Goal: Information Seeking & Learning: Learn about a topic

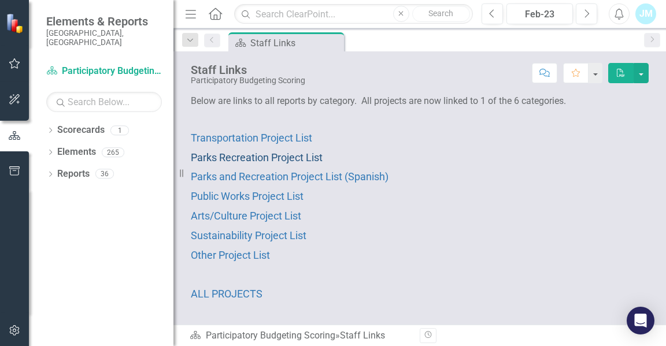
click at [272, 156] on span "Parks Recreation Project List" at bounding box center [257, 157] width 132 height 12
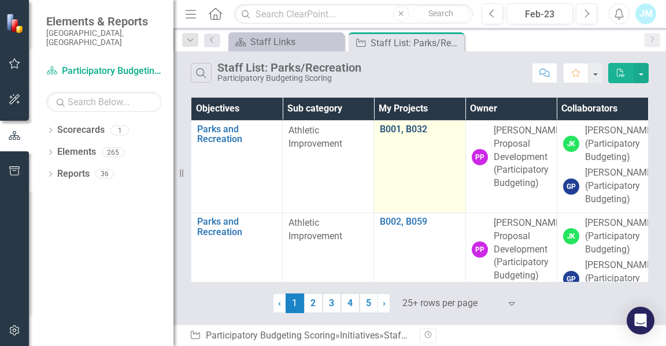
click at [383, 129] on link "B001, B032" at bounding box center [419, 129] width 79 height 10
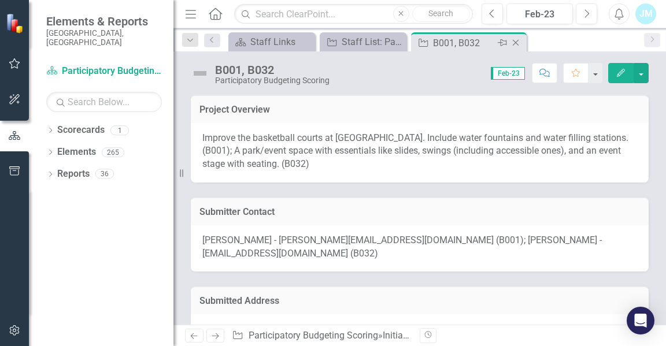
click at [514, 42] on icon "Close" at bounding box center [516, 42] width 12 height 9
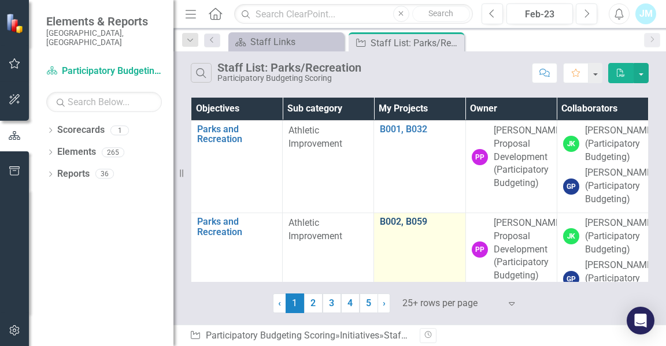
click at [387, 227] on link "B002, B059" at bounding box center [419, 222] width 79 height 10
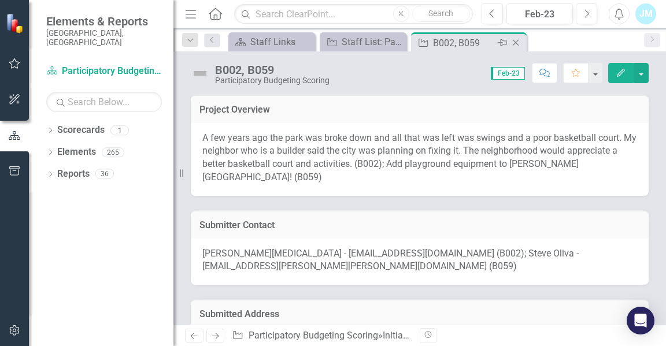
click at [515, 41] on icon "Close" at bounding box center [516, 42] width 12 height 9
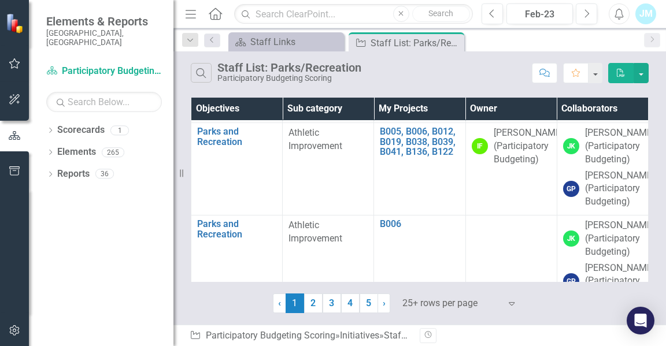
scroll to position [188, 0]
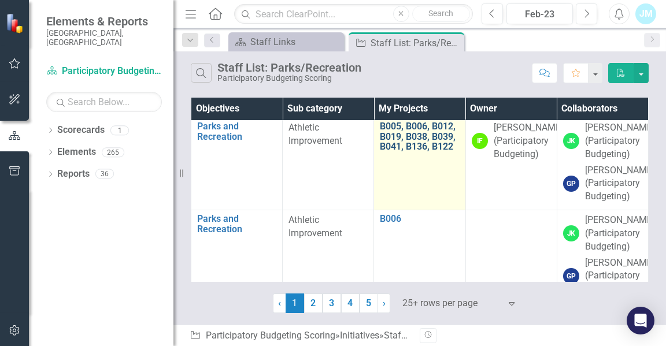
click at [384, 152] on link "B005, B006, B012, B019, B038, B039, B041, B136, B122" at bounding box center [419, 136] width 79 height 31
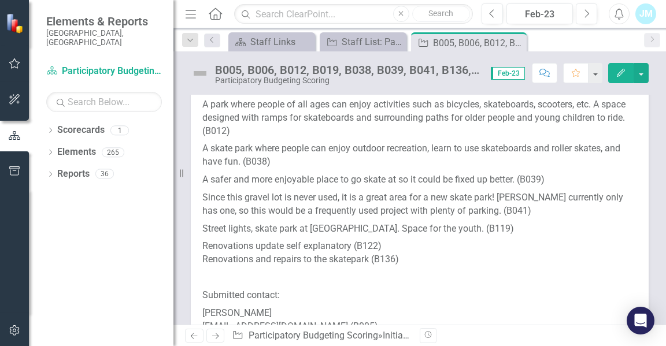
scroll to position [103, 0]
click at [517, 42] on icon "Close" at bounding box center [516, 42] width 12 height 9
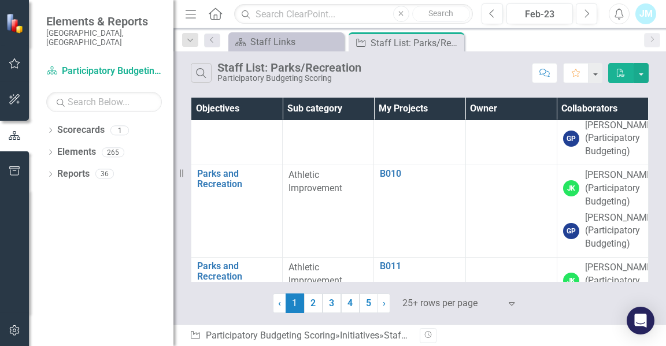
scroll to position [328, 0]
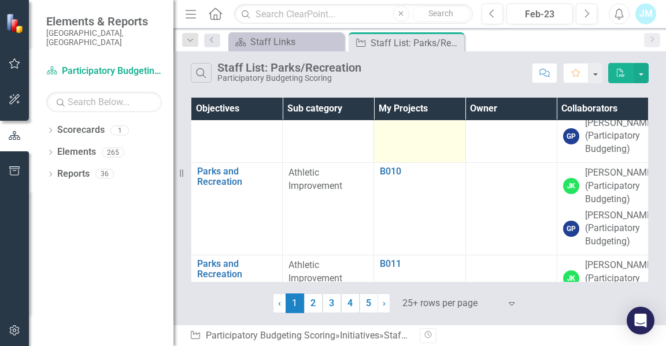
click at [387, 84] on link "B006" at bounding box center [419, 79] width 79 height 10
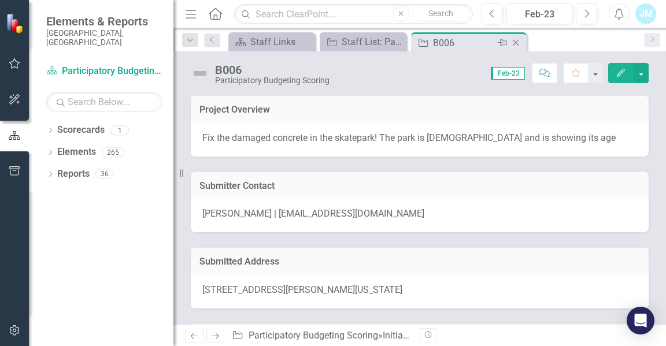
click at [515, 44] on icon "Close" at bounding box center [516, 42] width 12 height 9
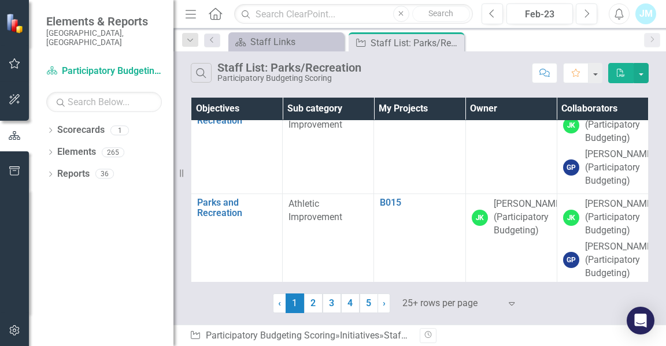
scroll to position [760, 0]
click at [405, 23] on link "B013, B014" at bounding box center [419, 17] width 79 height 10
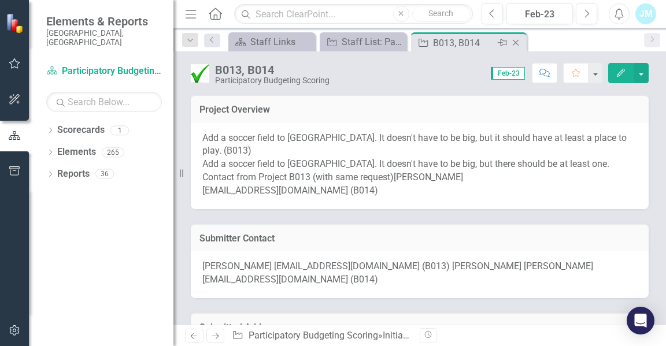
click at [516, 43] on icon "Close" at bounding box center [516, 42] width 12 height 9
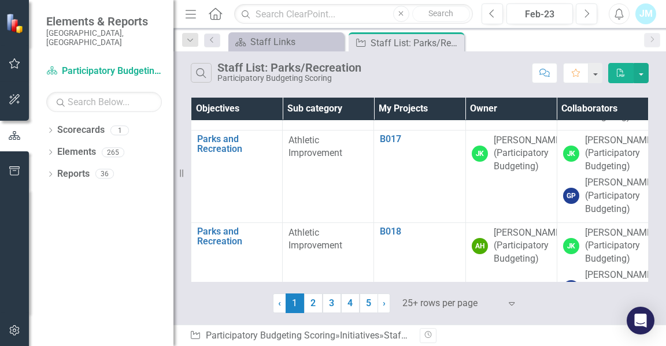
scroll to position [1046, 0]
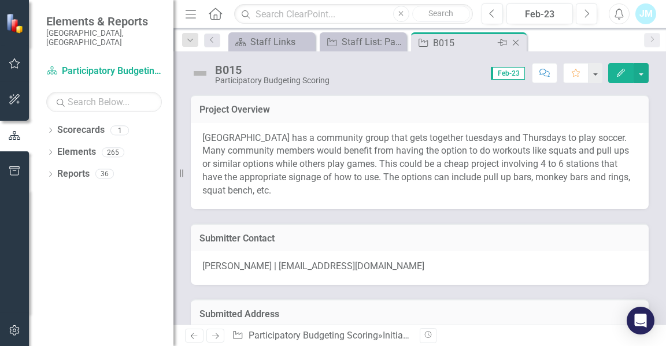
click at [515, 45] on icon "Close" at bounding box center [516, 42] width 12 height 9
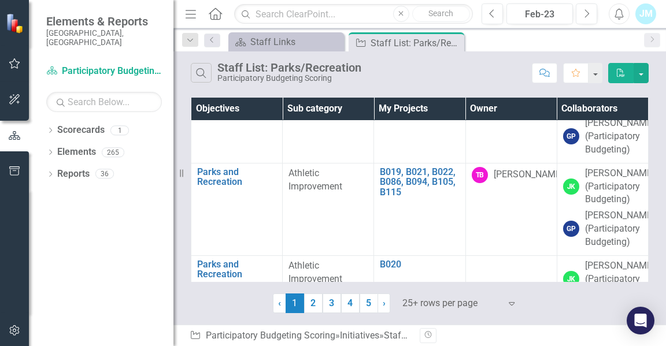
scroll to position [1156, 0]
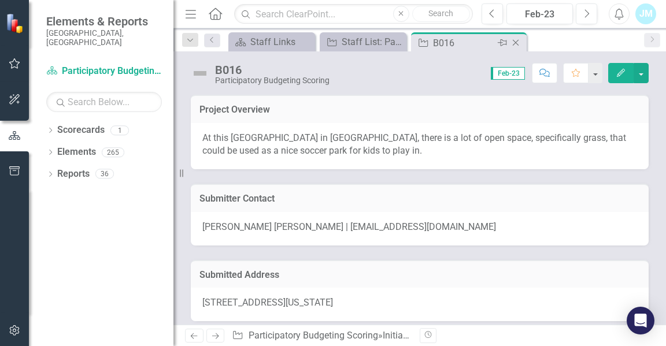
click at [516, 41] on icon "Close" at bounding box center [516, 42] width 12 height 9
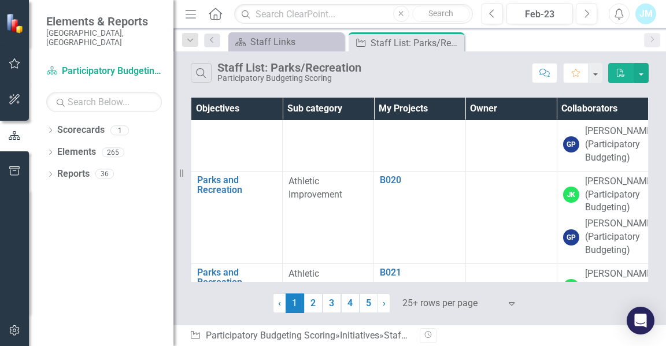
scroll to position [1250, 0]
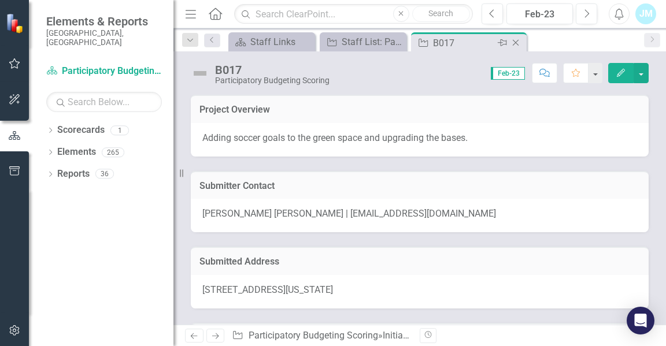
click at [516, 42] on icon at bounding box center [516, 43] width 6 height 6
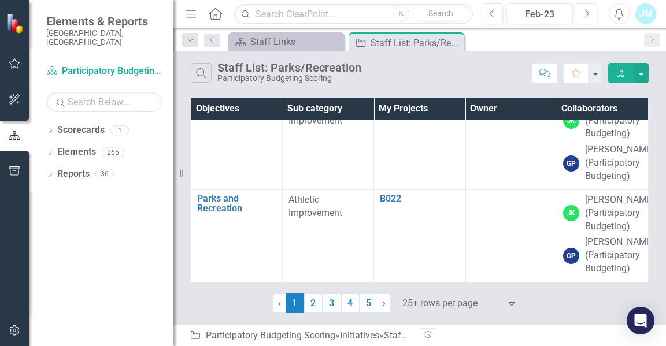
scroll to position [1411, 0]
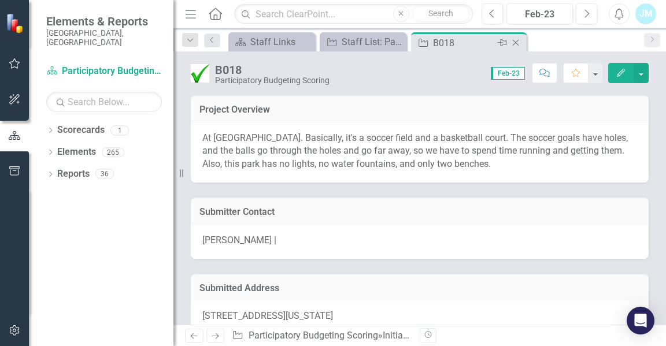
click at [514, 40] on icon at bounding box center [516, 43] width 6 height 6
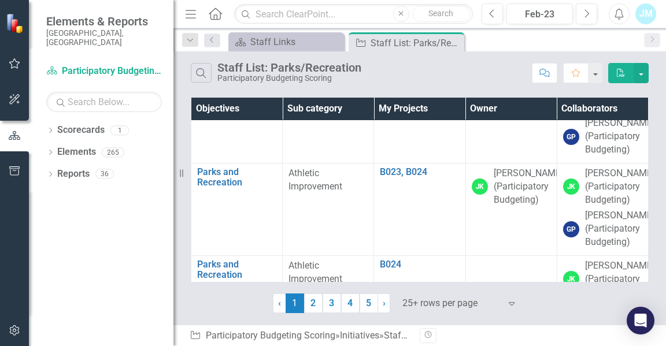
scroll to position [1531, 0]
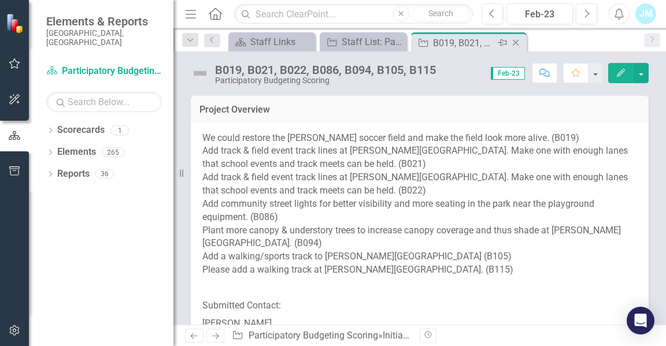
click at [516, 43] on icon at bounding box center [516, 43] width 6 height 6
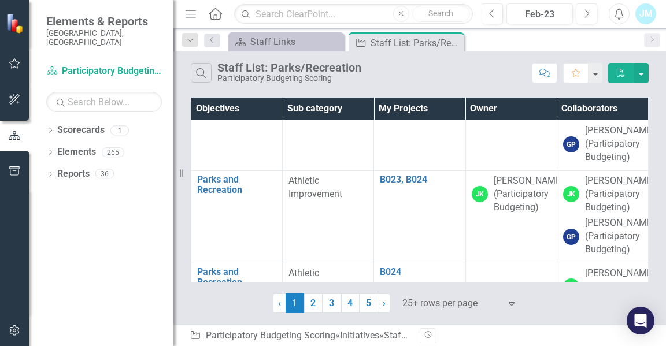
scroll to position [1592, 0]
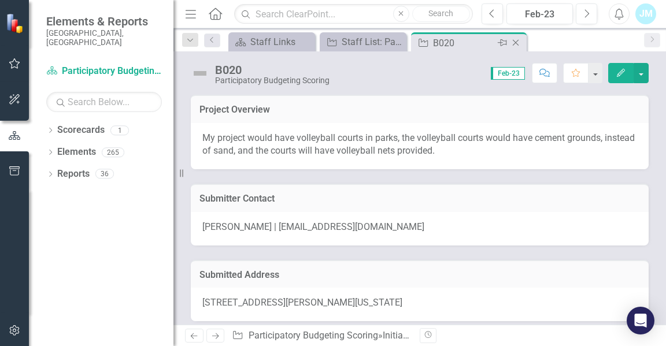
click at [515, 45] on icon "Close" at bounding box center [516, 42] width 12 height 9
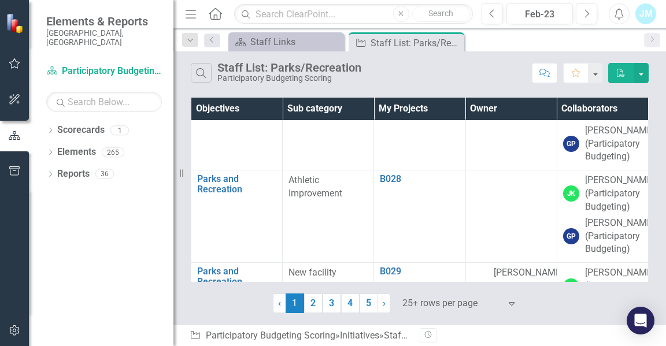
scroll to position [1986, 0]
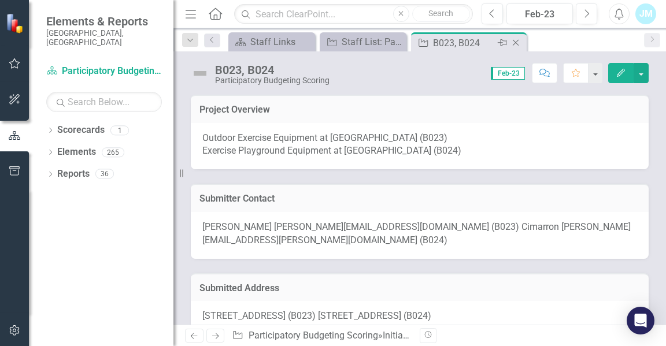
click at [512, 40] on icon "Close" at bounding box center [516, 42] width 12 height 9
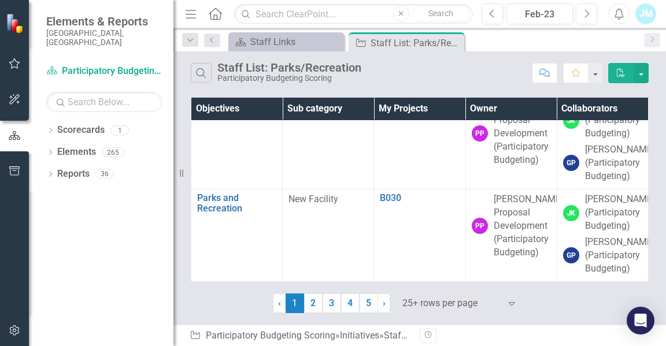
scroll to position [2262, 0]
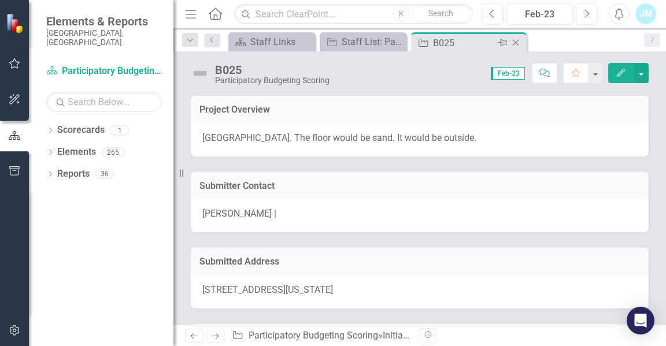
click at [518, 40] on icon "Close" at bounding box center [516, 42] width 12 height 9
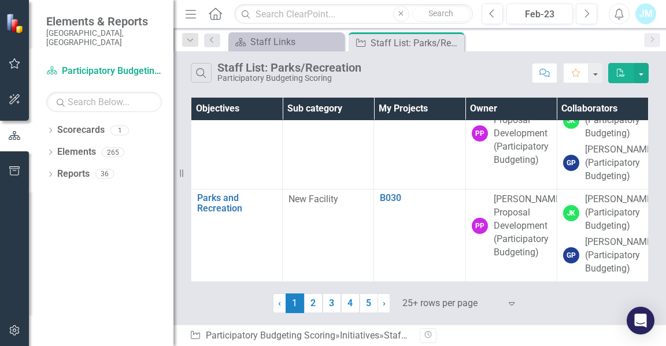
scroll to position [2301, 0]
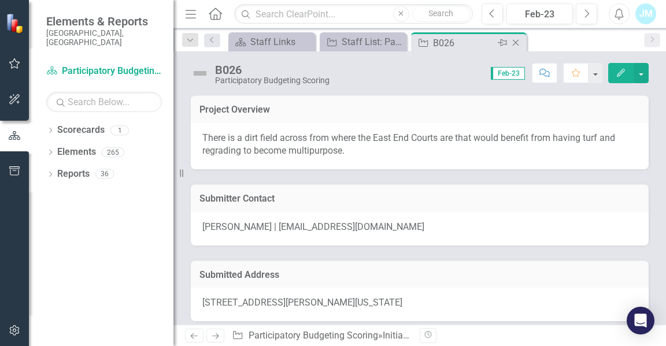
click at [514, 41] on icon at bounding box center [516, 43] width 6 height 6
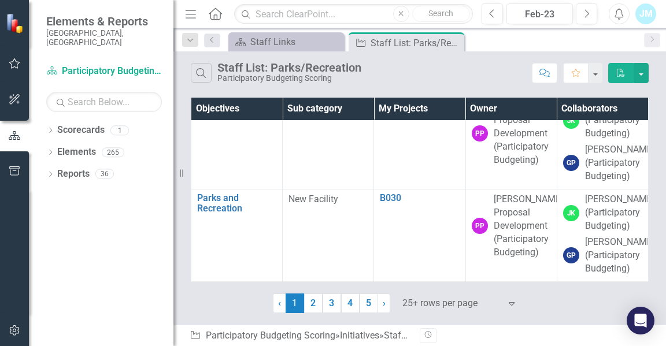
scroll to position [2449, 0]
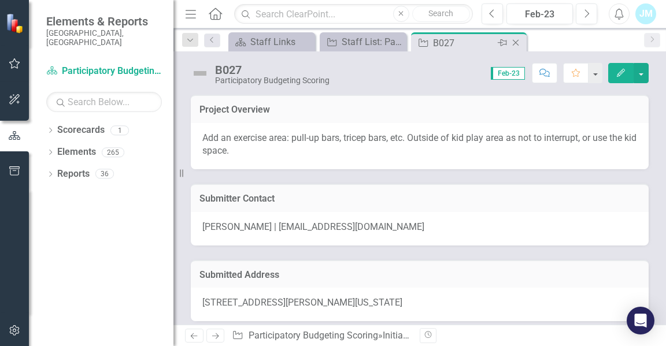
click at [515, 41] on icon "Close" at bounding box center [516, 42] width 12 height 9
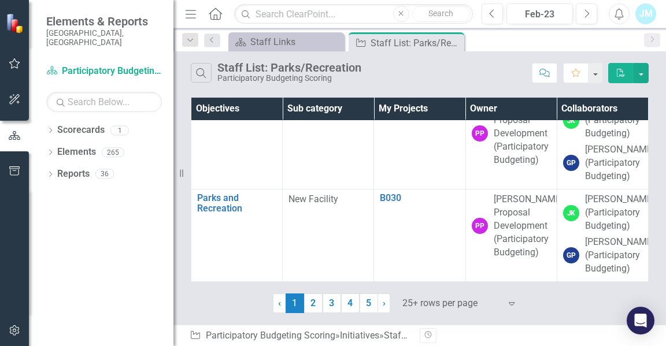
scroll to position [2466, 0]
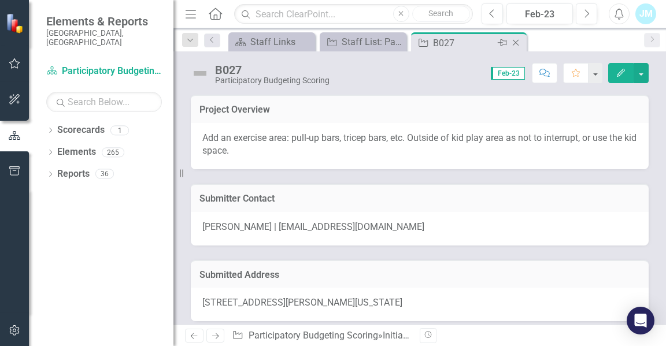
click at [516, 42] on icon at bounding box center [516, 43] width 6 height 6
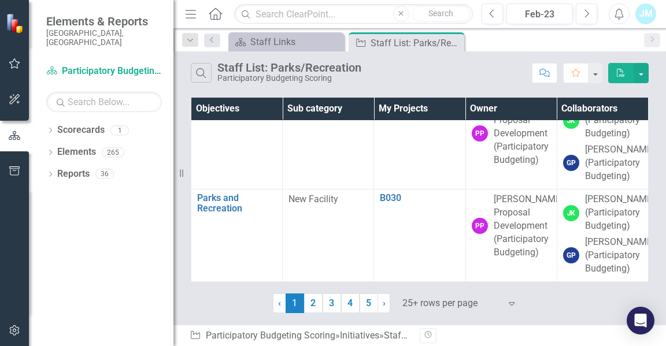
scroll to position [2618, 0]
click at [391, 18] on link "B028" at bounding box center [419, 13] width 79 height 10
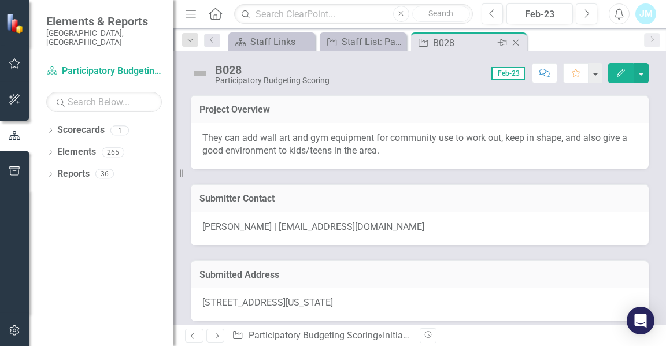
click at [513, 42] on icon "Close" at bounding box center [516, 42] width 12 height 9
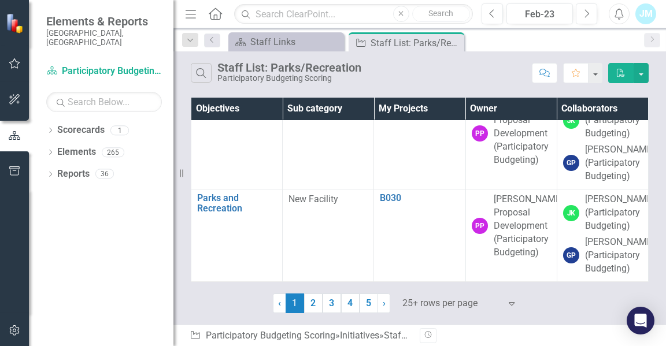
scroll to position [2691, 0]
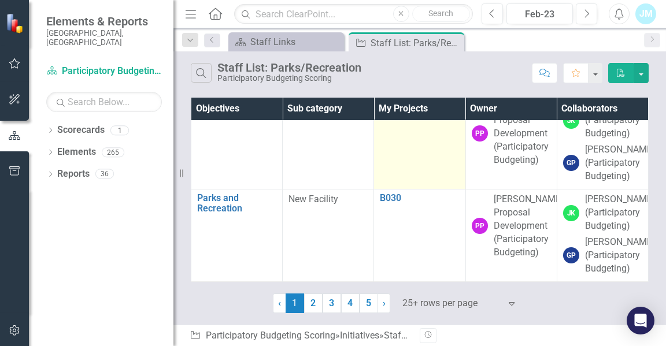
click at [387, 111] on link "B029" at bounding box center [419, 106] width 79 height 10
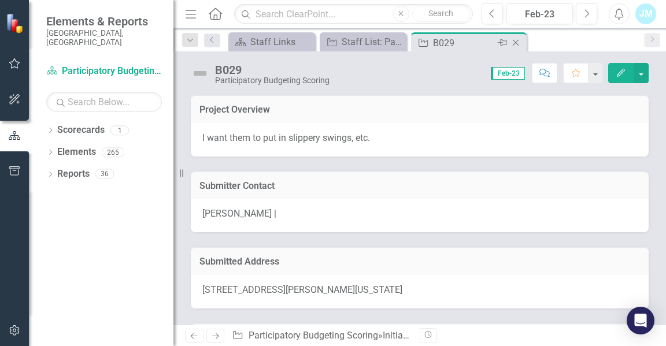
click at [517, 40] on icon "Close" at bounding box center [516, 42] width 12 height 9
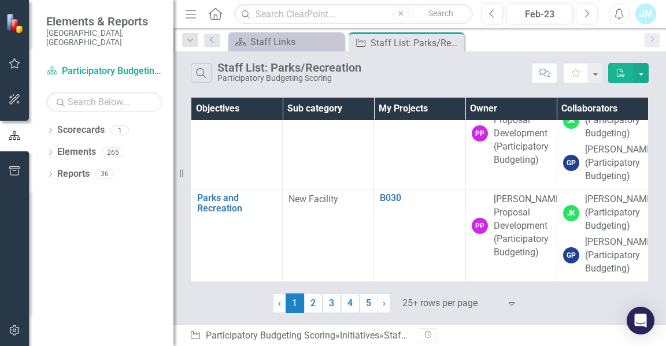
scroll to position [2677, 0]
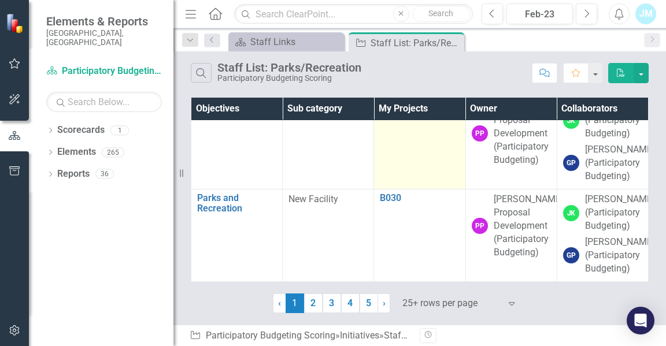
click at [390, 111] on link "B029" at bounding box center [419, 106] width 79 height 10
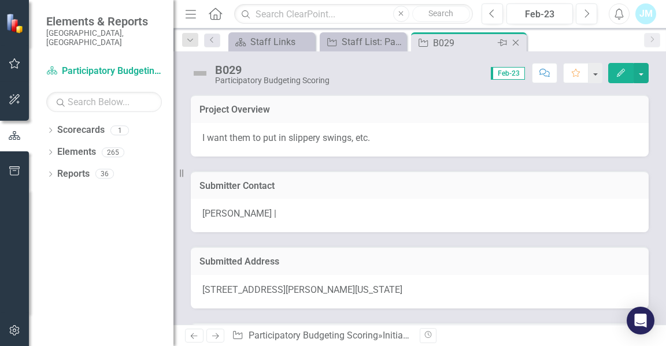
click at [513, 40] on icon at bounding box center [516, 43] width 6 height 6
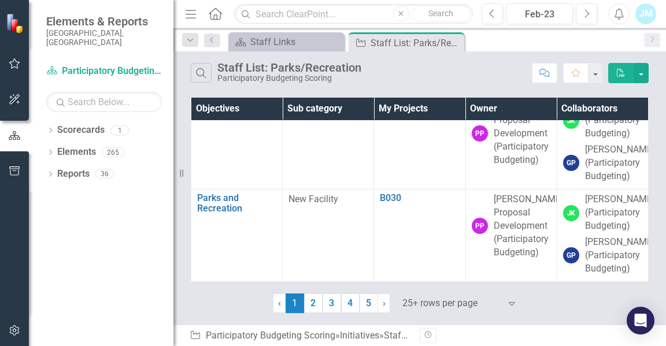
scroll to position [2810, 0]
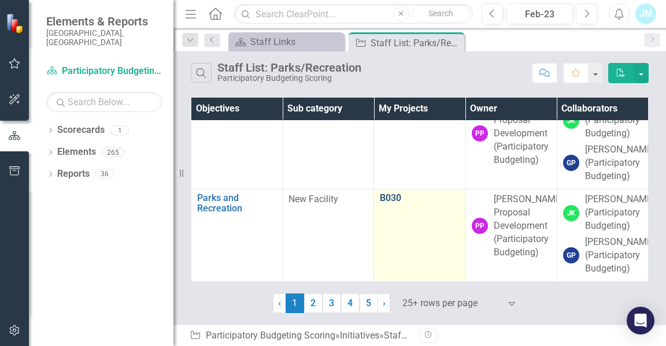
click at [384, 193] on link "B030" at bounding box center [419, 198] width 79 height 10
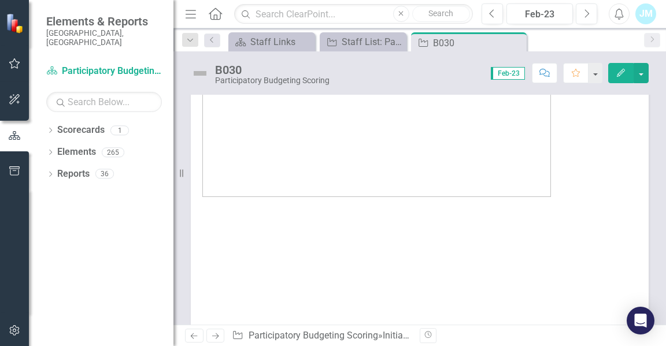
scroll to position [740, 0]
click at [518, 40] on icon at bounding box center [516, 43] width 6 height 6
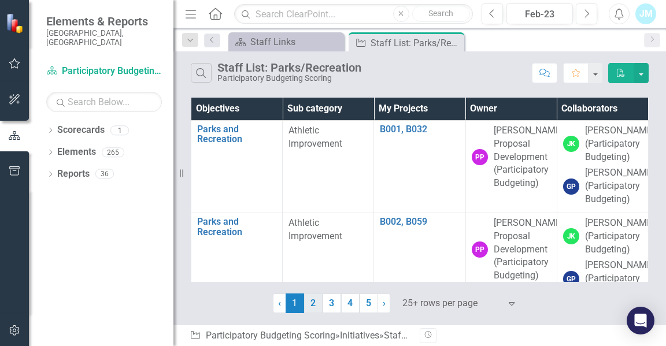
click at [313, 304] on link "2" at bounding box center [313, 304] width 18 height 20
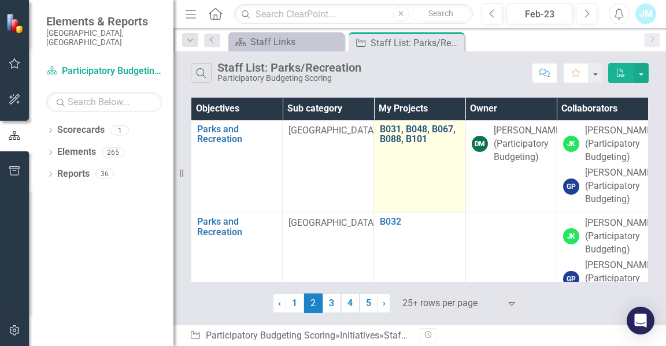
click at [416, 134] on link "B031, B048, B067, B088, B101" at bounding box center [419, 134] width 79 height 20
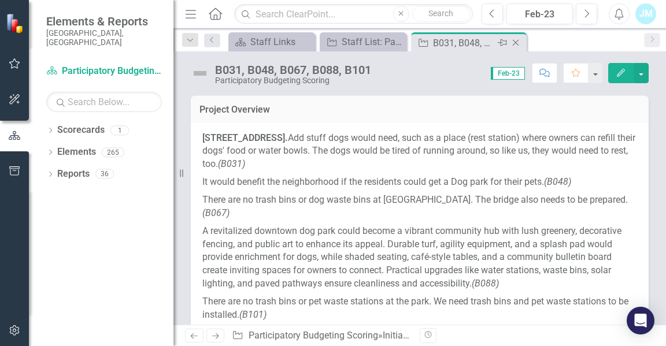
click at [516, 42] on icon "Close" at bounding box center [516, 42] width 12 height 9
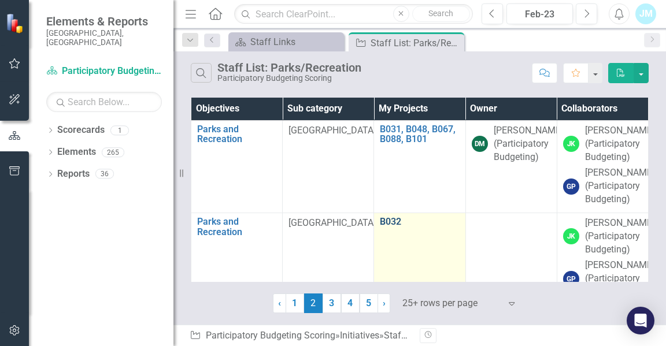
click at [384, 227] on link "B032" at bounding box center [419, 222] width 79 height 10
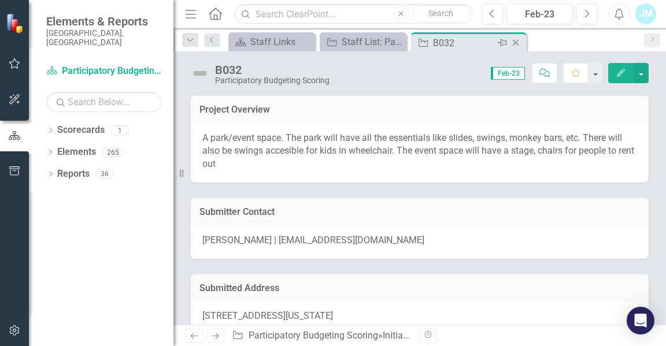
click at [517, 40] on icon at bounding box center [516, 43] width 6 height 6
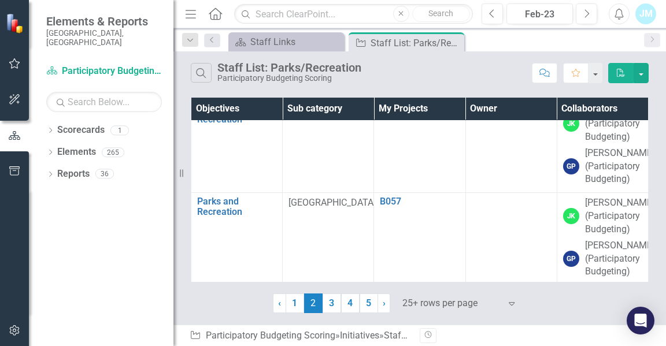
scroll to position [1966, 0]
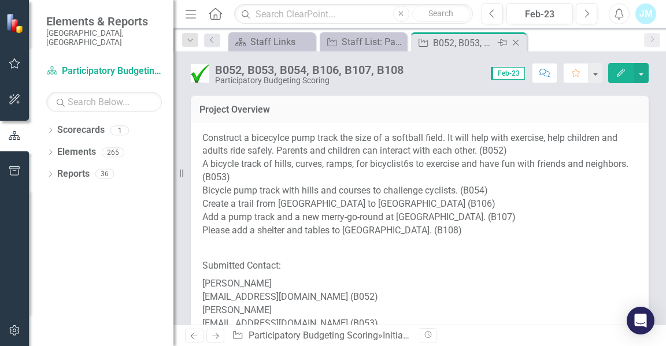
click at [514, 43] on icon "Close" at bounding box center [516, 42] width 12 height 9
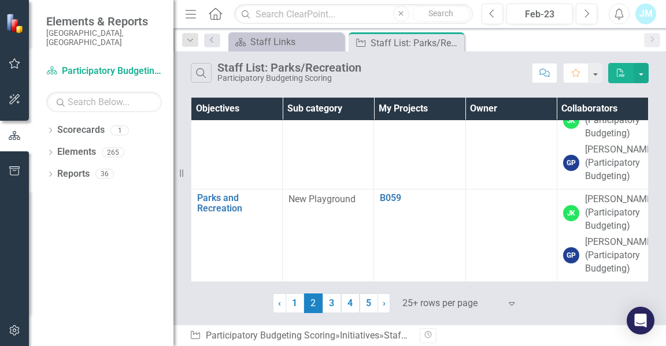
scroll to position [2810, 0]
click at [331, 303] on link "3" at bounding box center [332, 304] width 18 height 20
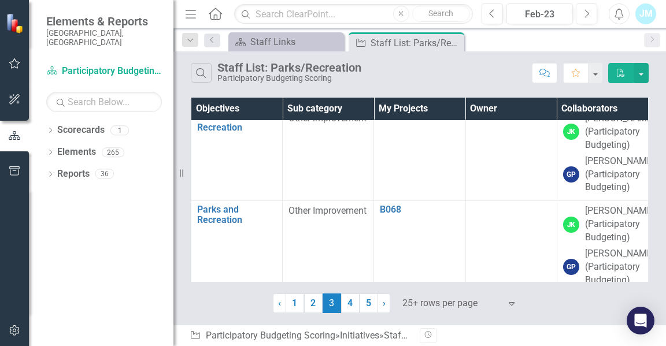
scroll to position [572, 0]
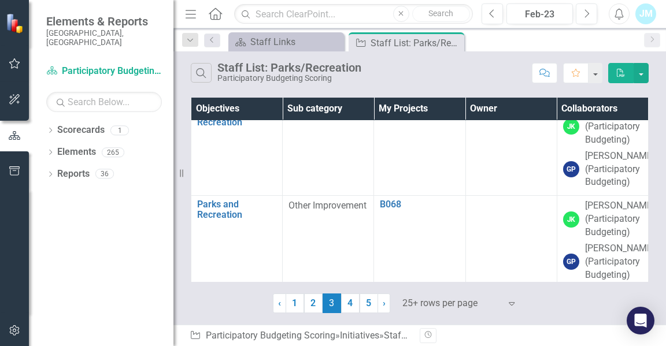
click at [386, 25] on link "B066" at bounding box center [419, 19] width 79 height 10
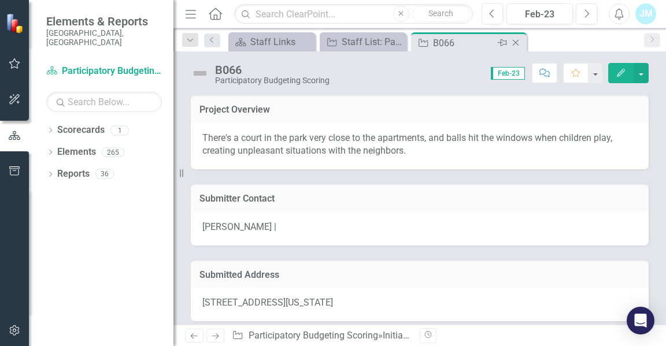
click at [515, 42] on icon "Close" at bounding box center [516, 42] width 12 height 9
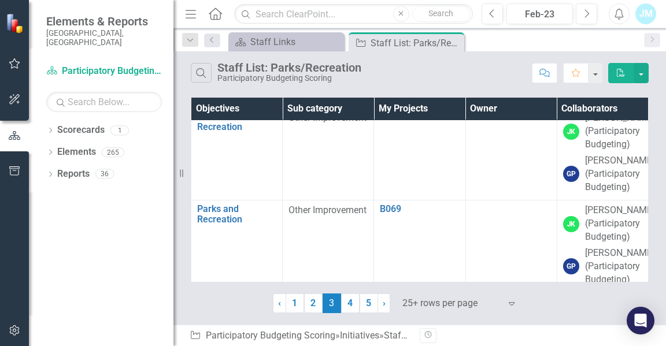
scroll to position [667, 0]
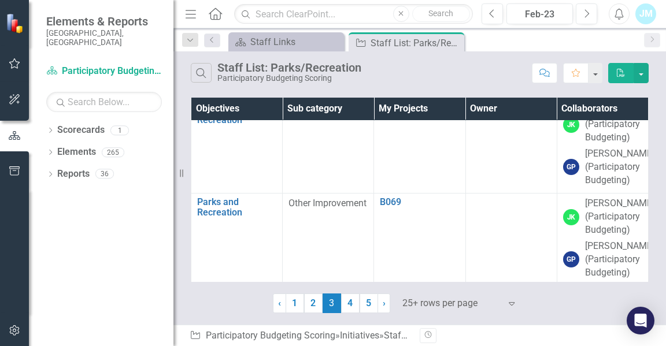
click at [387, 23] on link "B067" at bounding box center [419, 17] width 79 height 10
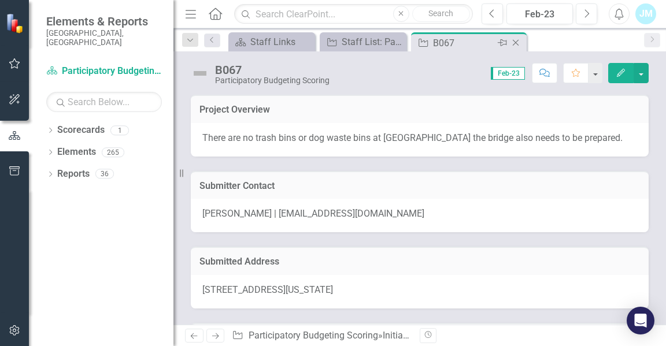
click at [515, 39] on icon "Close" at bounding box center [516, 42] width 12 height 9
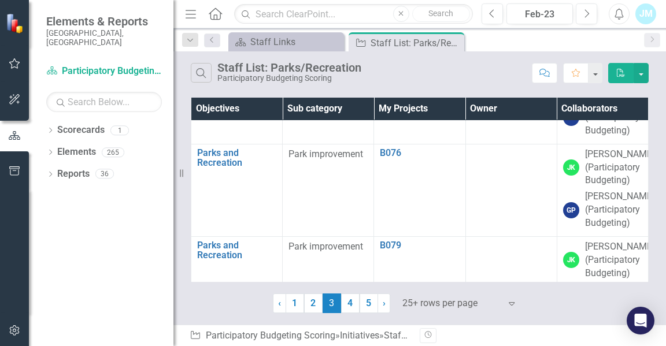
scroll to position [1376, 0]
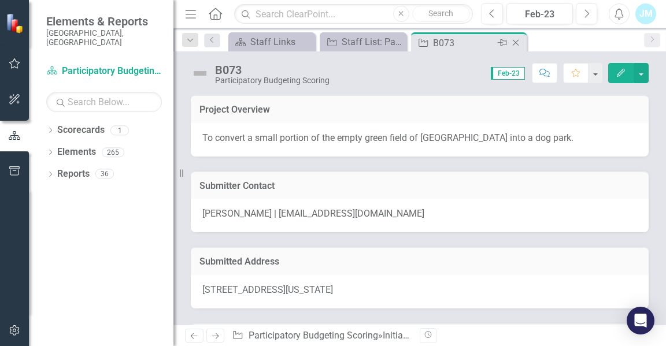
click at [515, 43] on icon at bounding box center [516, 43] width 6 height 6
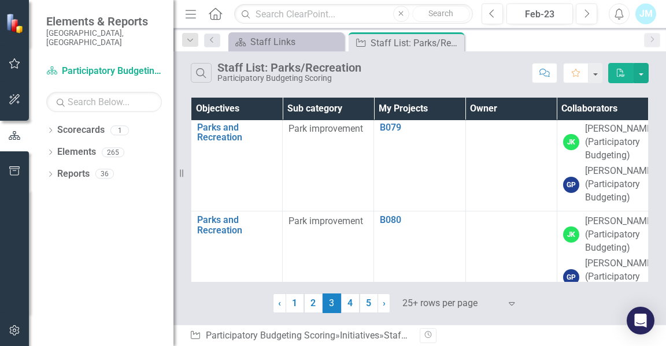
scroll to position [1483, 0]
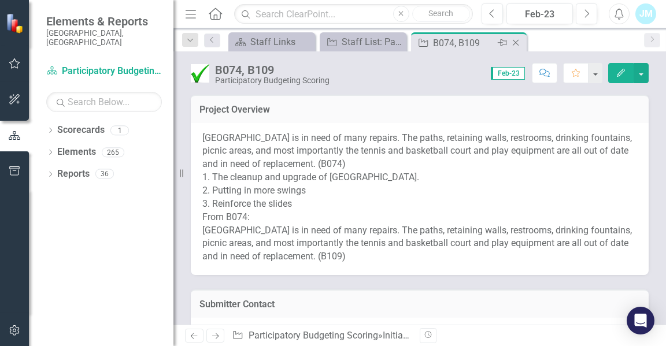
click at [515, 42] on icon at bounding box center [516, 43] width 6 height 6
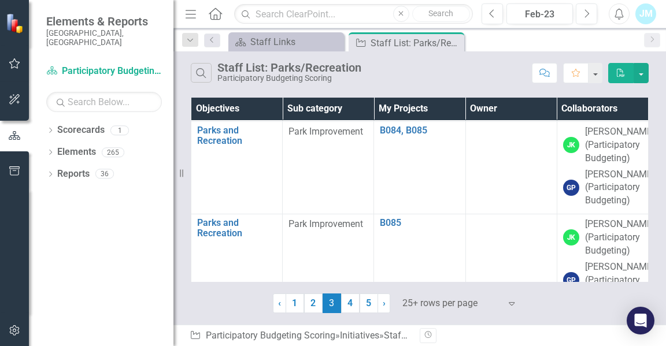
scroll to position [1850, 0]
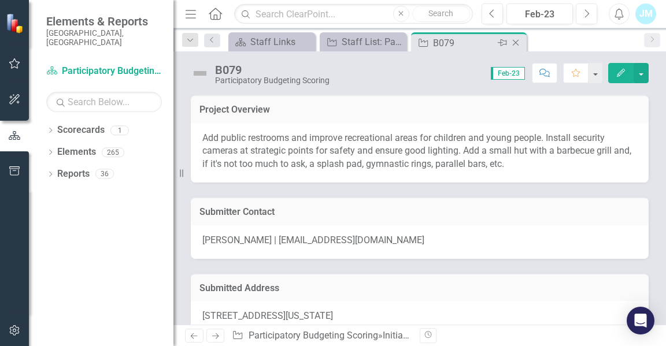
click at [516, 40] on icon "Close" at bounding box center [516, 42] width 12 height 9
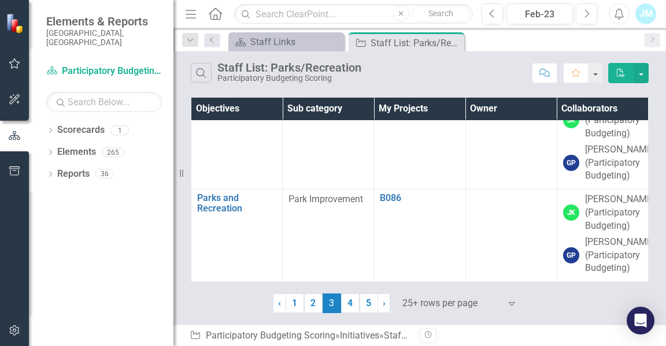
scroll to position [1997, 0]
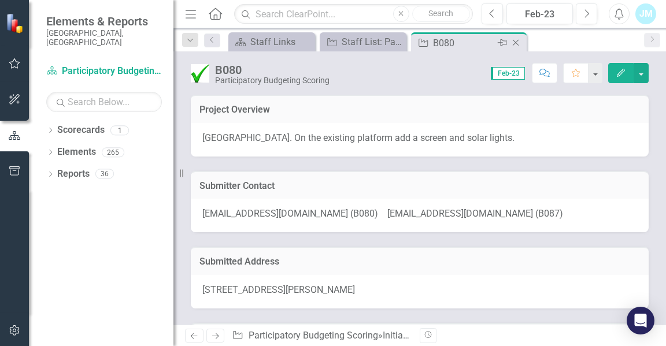
click at [515, 40] on icon "Close" at bounding box center [516, 42] width 12 height 9
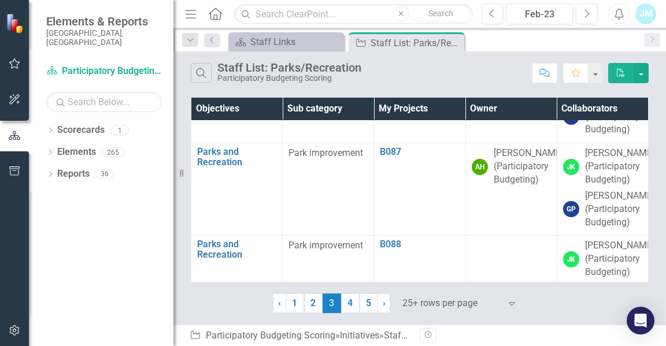
scroll to position [2105, 0]
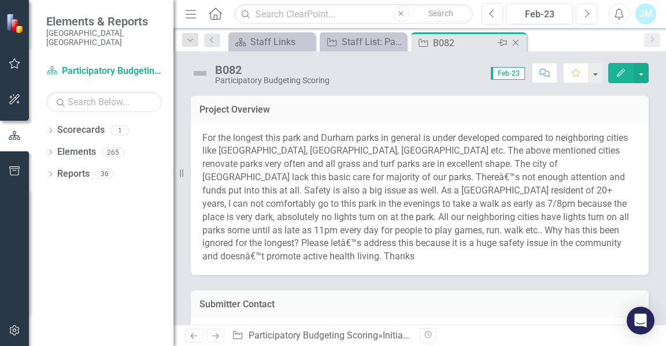
click at [517, 39] on icon "Close" at bounding box center [516, 42] width 12 height 9
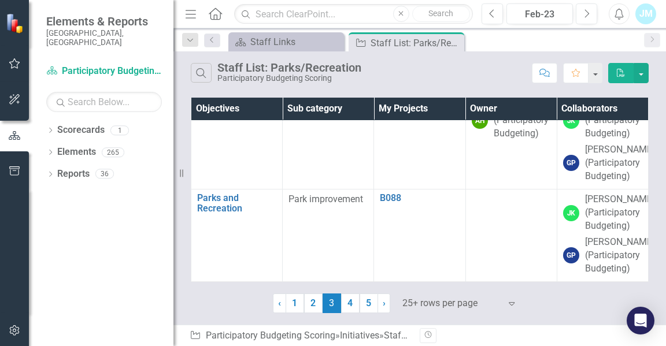
scroll to position [2215, 0]
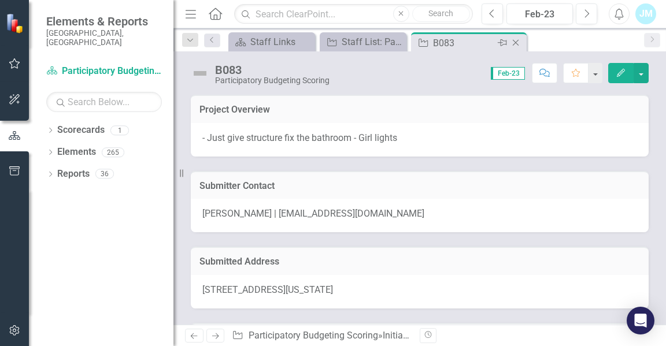
click at [517, 43] on icon "Close" at bounding box center [516, 42] width 12 height 9
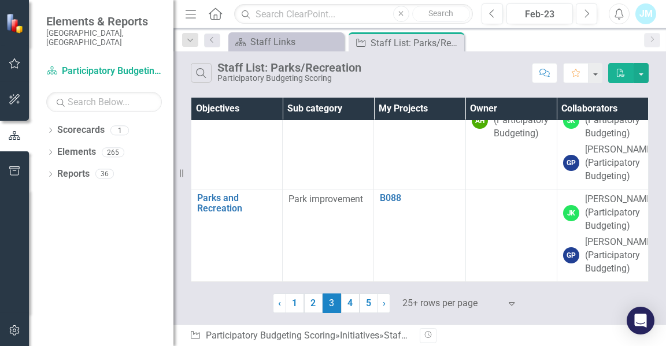
scroll to position [2292, 0]
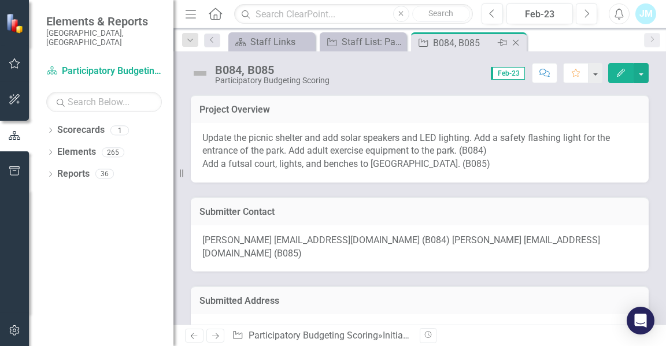
click at [516, 43] on icon at bounding box center [516, 43] width 6 height 6
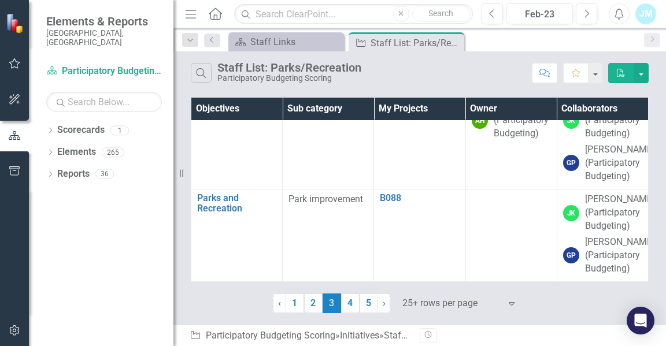
scroll to position [2603, 0]
click at [385, 18] on link "B086" at bounding box center [419, 13] width 79 height 10
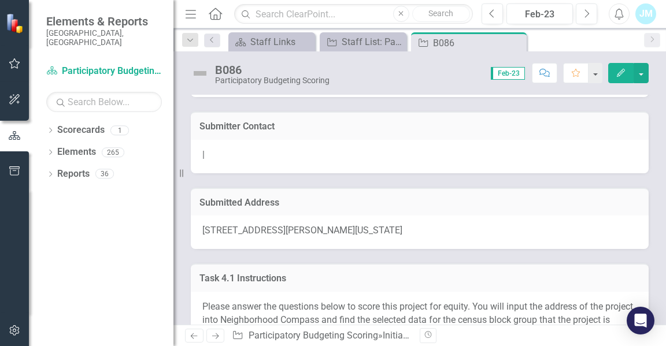
scroll to position [2, 0]
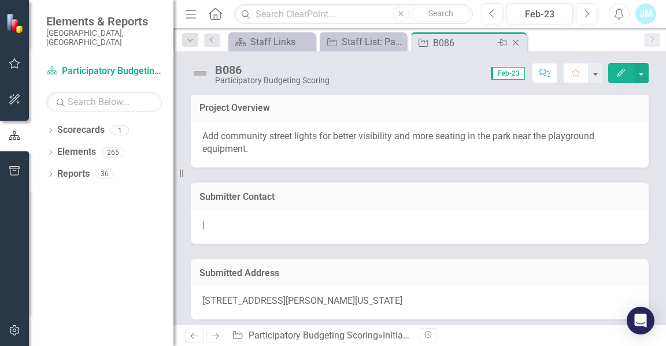
click at [514, 41] on icon at bounding box center [516, 43] width 6 height 6
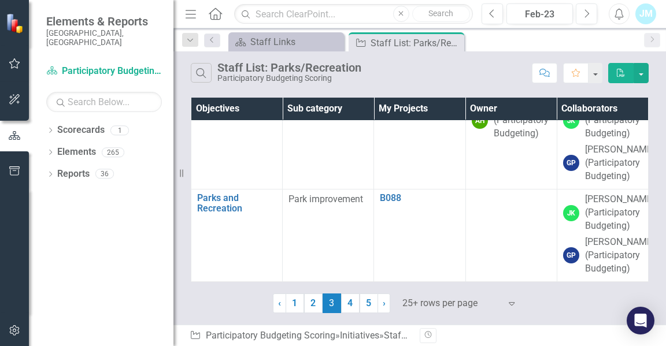
scroll to position [2692, 0]
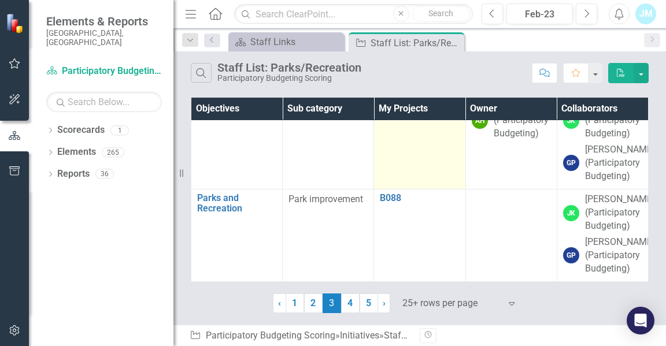
click at [389, 111] on link "B087" at bounding box center [419, 106] width 79 height 10
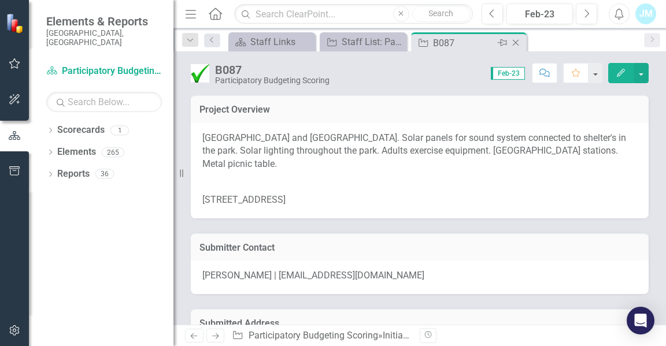
click at [514, 41] on icon "Close" at bounding box center [516, 42] width 12 height 9
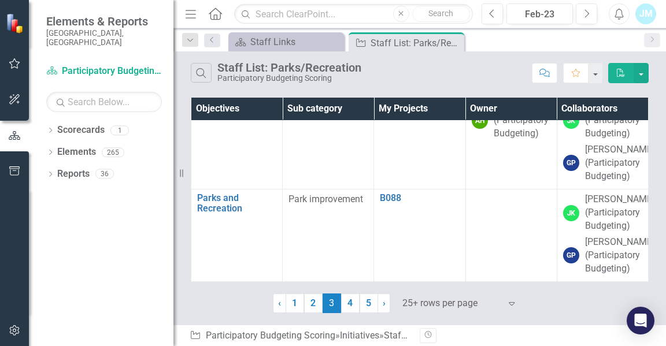
scroll to position [2810, 0]
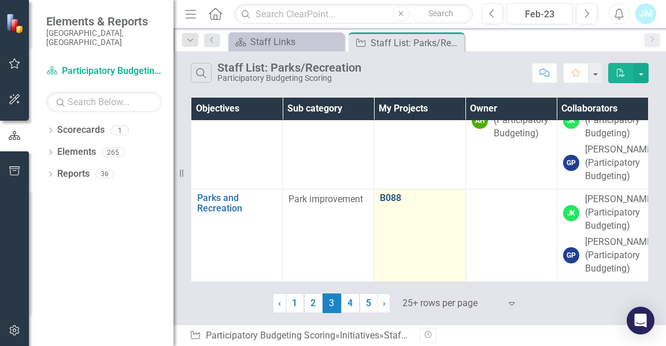
click at [390, 193] on link "B088" at bounding box center [419, 198] width 79 height 10
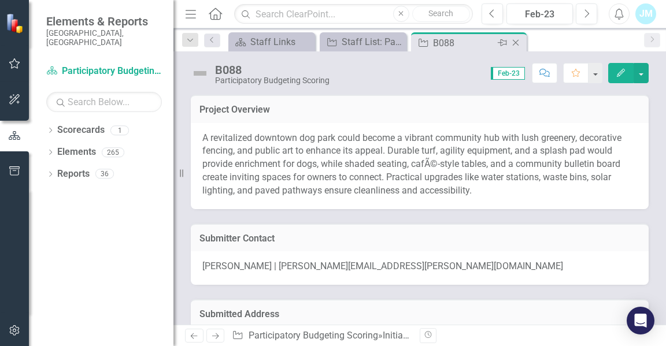
click at [515, 39] on icon "Close" at bounding box center [516, 42] width 12 height 9
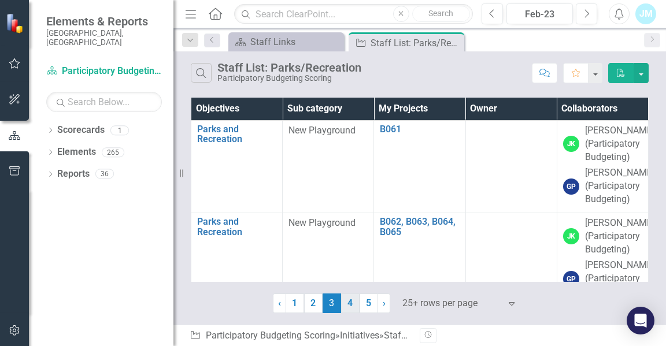
click at [350, 303] on link "4" at bounding box center [350, 304] width 18 height 20
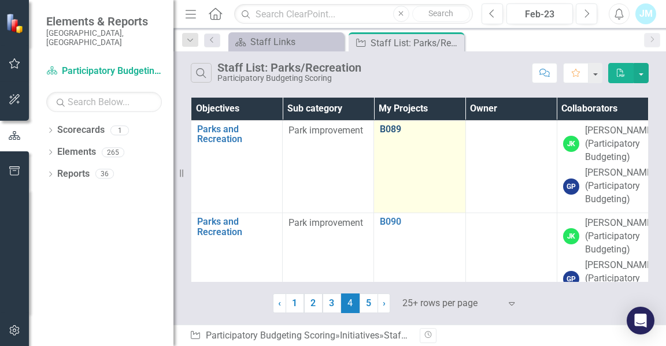
click at [387, 127] on link "B089" at bounding box center [419, 129] width 79 height 10
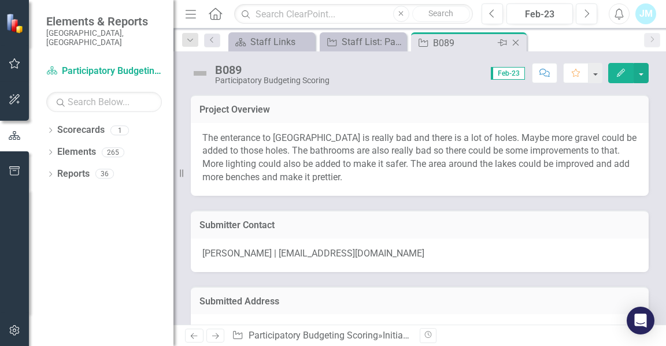
click at [515, 40] on icon "Close" at bounding box center [516, 42] width 12 height 9
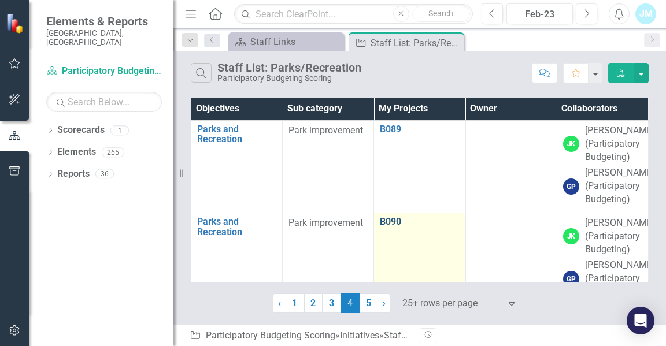
click at [388, 227] on link "B090" at bounding box center [419, 222] width 79 height 10
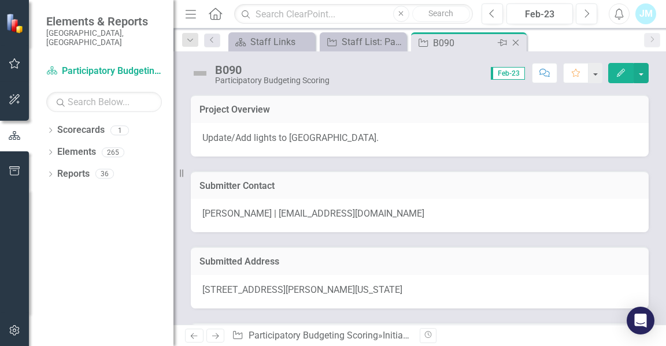
click at [516, 41] on icon "Close" at bounding box center [516, 42] width 12 height 9
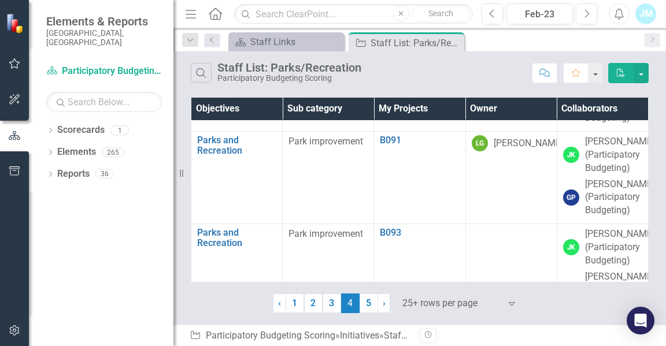
scroll to position [175, 0]
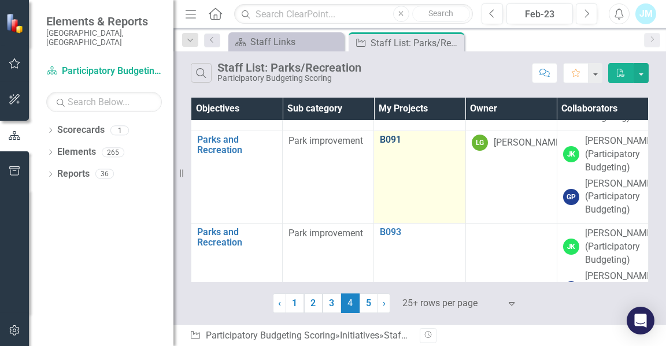
click at [393, 145] on link "B091" at bounding box center [419, 140] width 79 height 10
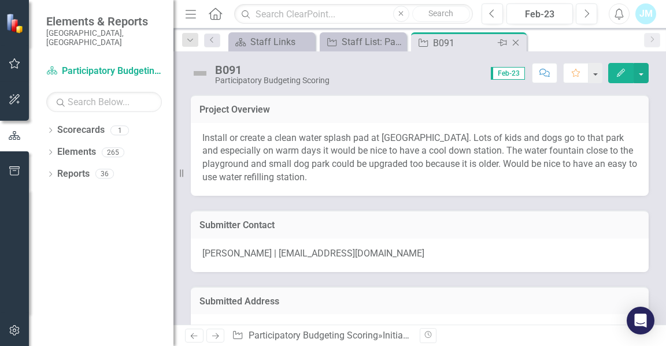
click at [514, 41] on icon at bounding box center [516, 43] width 6 height 6
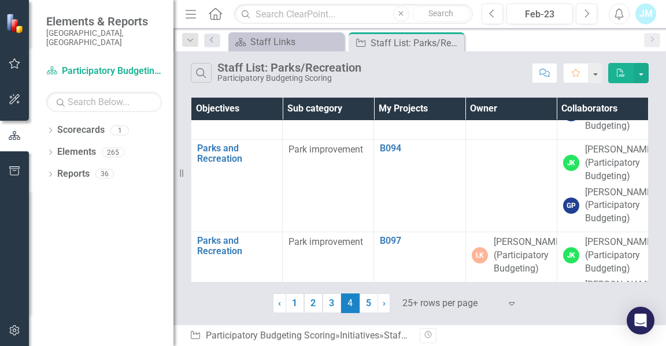
scroll to position [294, 0]
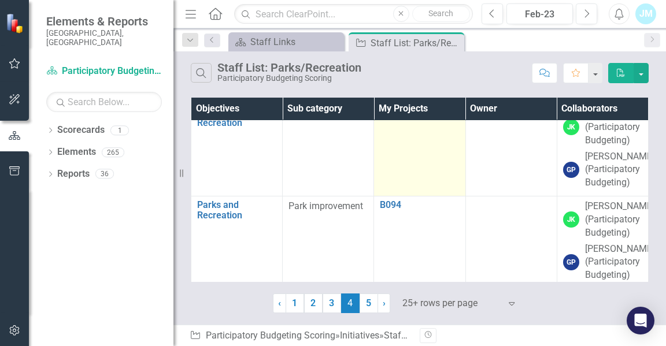
click at [388, 118] on link "B093" at bounding box center [419, 113] width 79 height 10
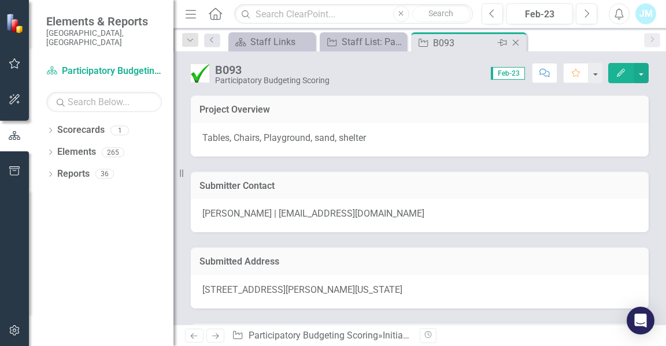
click at [513, 39] on icon "Close" at bounding box center [516, 42] width 12 height 9
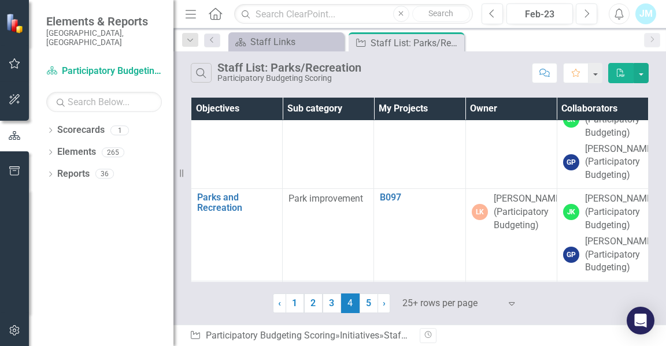
scroll to position [395, 0]
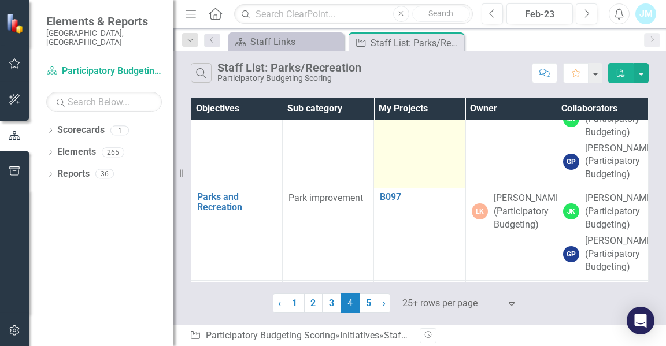
click at [386, 110] on link "B094" at bounding box center [419, 104] width 79 height 10
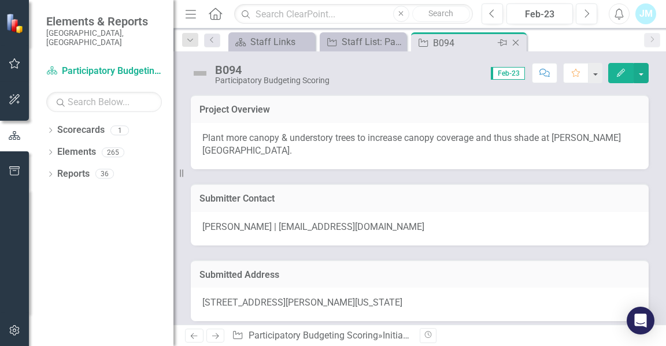
click at [514, 42] on icon "Close" at bounding box center [516, 42] width 12 height 9
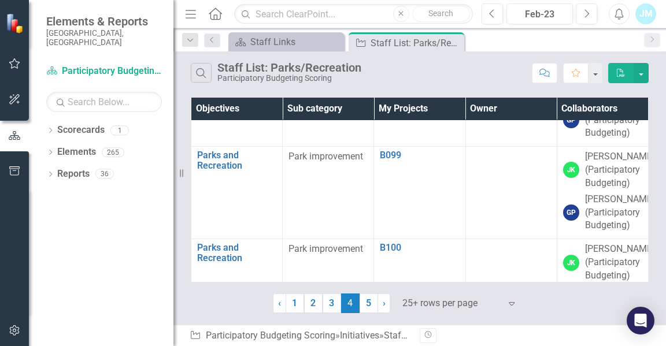
scroll to position [534, 0]
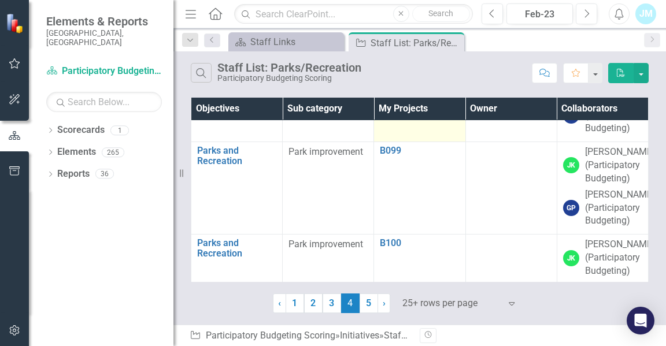
click at [392, 64] on link "B097" at bounding box center [419, 58] width 79 height 10
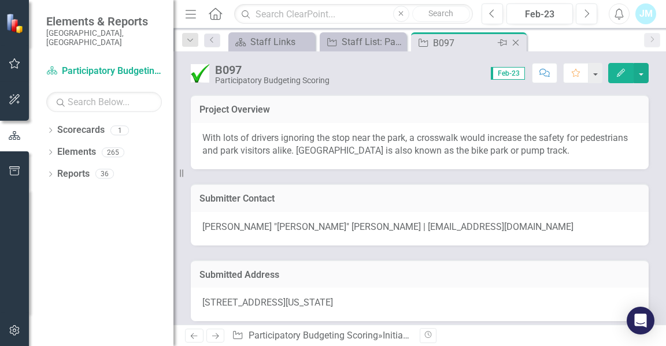
click at [515, 42] on icon at bounding box center [516, 43] width 6 height 6
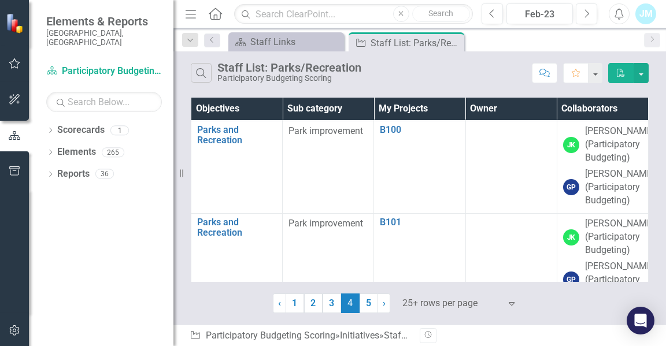
scroll to position [650, 0]
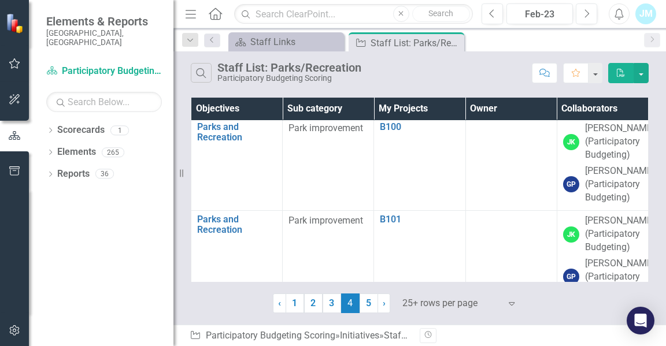
click at [393, 40] on link "B099" at bounding box center [419, 34] width 79 height 10
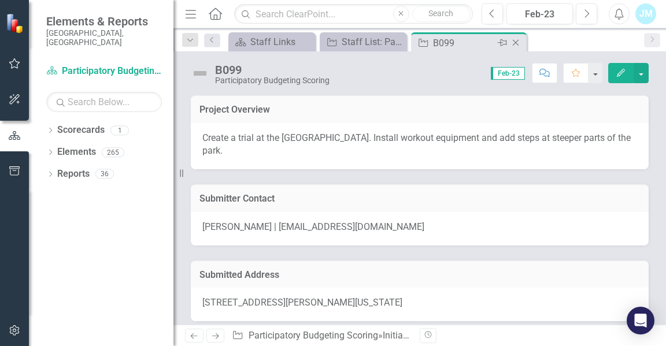
click at [515, 38] on icon "Close" at bounding box center [516, 42] width 12 height 9
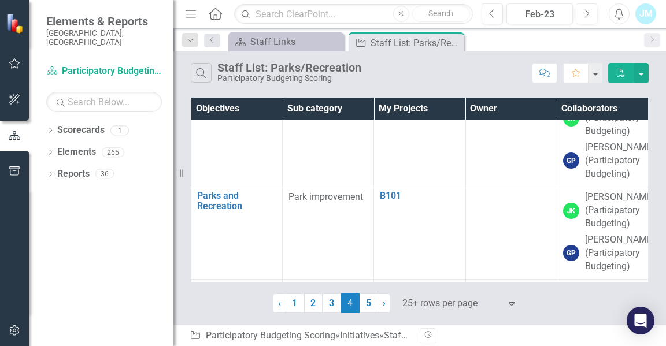
scroll to position [675, 0]
click at [394, 15] on link "B099" at bounding box center [419, 10] width 79 height 10
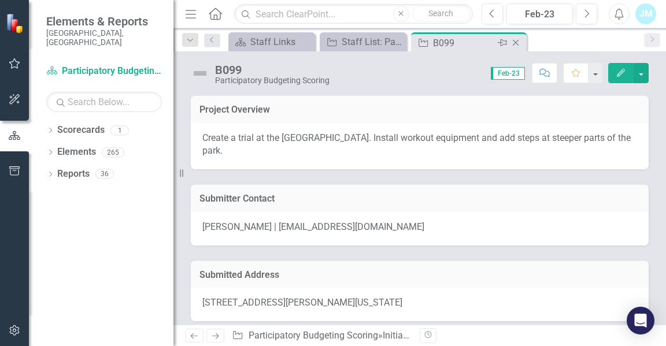
click at [515, 40] on icon "Close" at bounding box center [516, 42] width 12 height 9
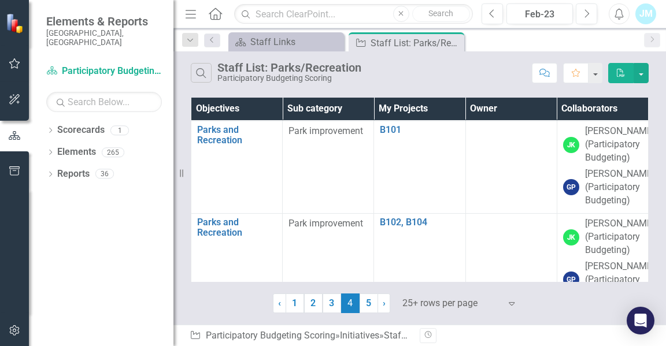
scroll to position [744, 0]
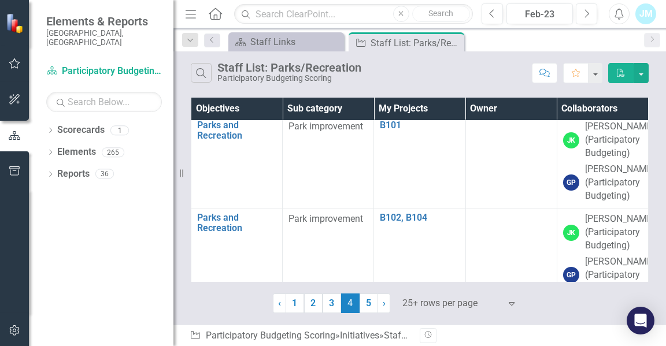
click at [389, 38] on link "B100" at bounding box center [419, 33] width 79 height 10
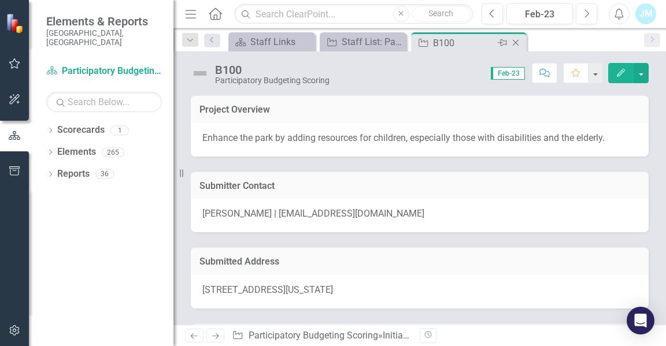
click at [517, 43] on icon "Close" at bounding box center [516, 42] width 12 height 9
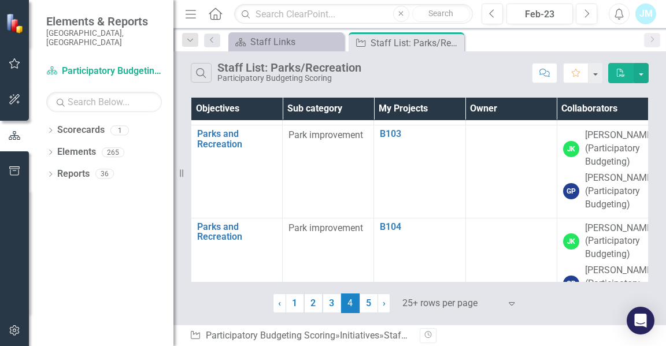
scroll to position [928, 0]
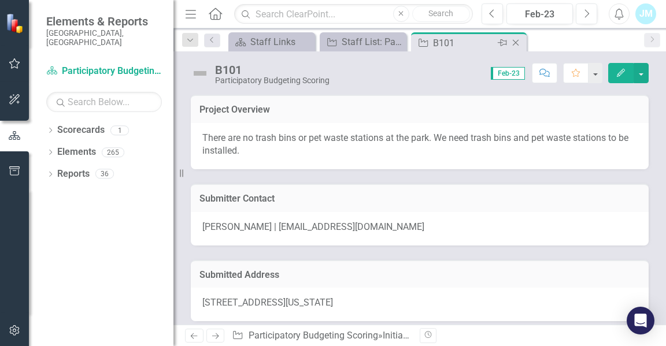
click at [513, 43] on icon "Close" at bounding box center [516, 42] width 12 height 9
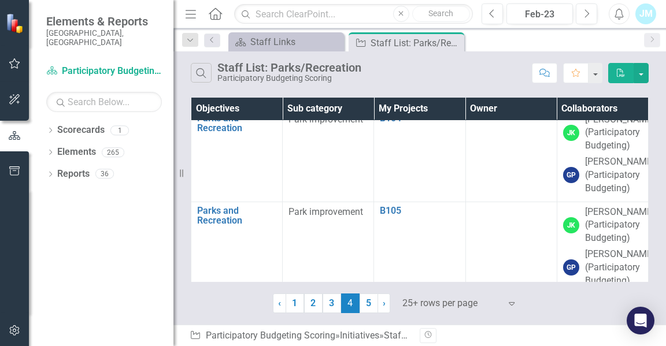
scroll to position [1030, 0]
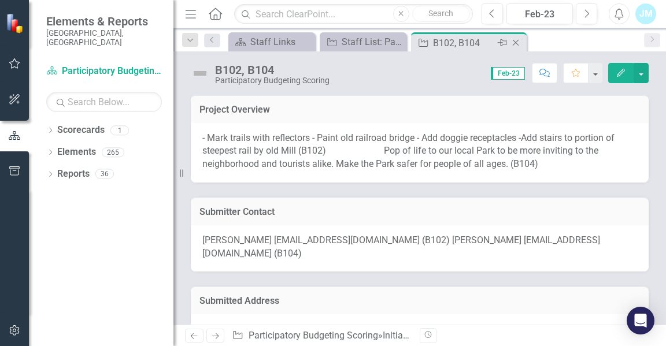
click at [515, 42] on icon at bounding box center [516, 43] width 6 height 6
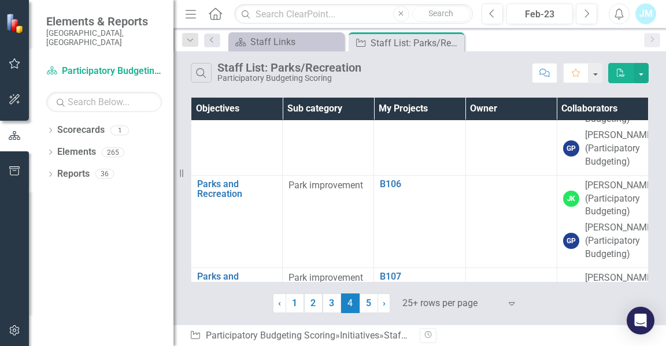
scroll to position [1148, 0]
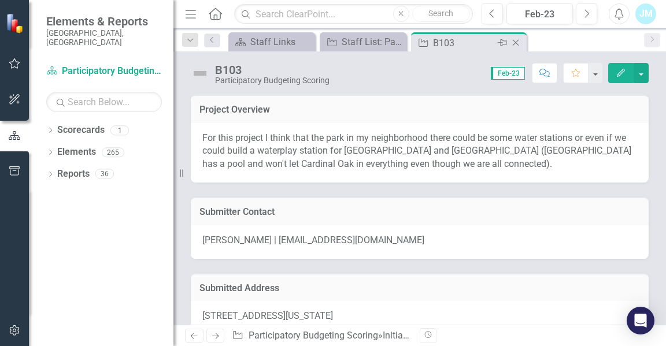
click at [516, 39] on icon "Close" at bounding box center [516, 42] width 12 height 9
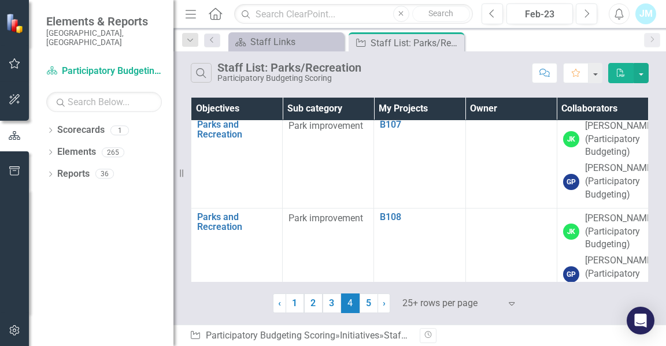
scroll to position [1300, 0]
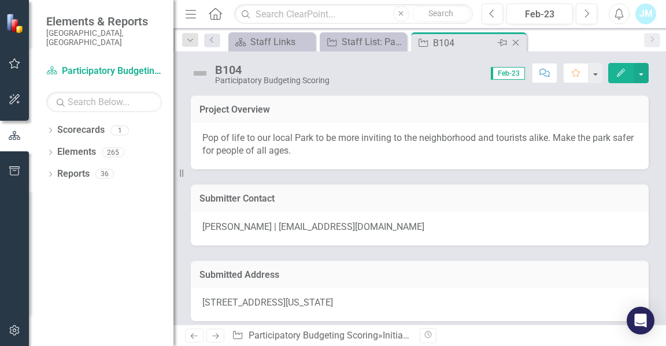
click at [515, 40] on icon "Close" at bounding box center [516, 42] width 12 height 9
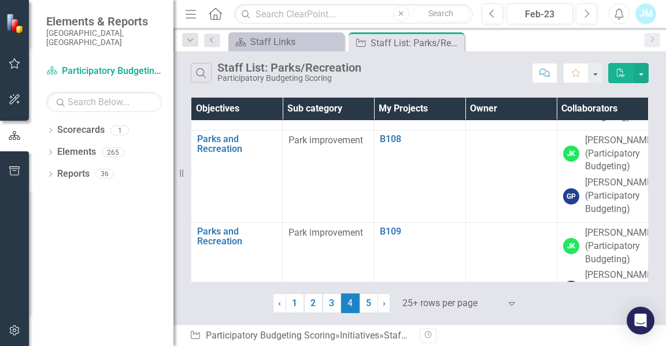
scroll to position [1391, 0]
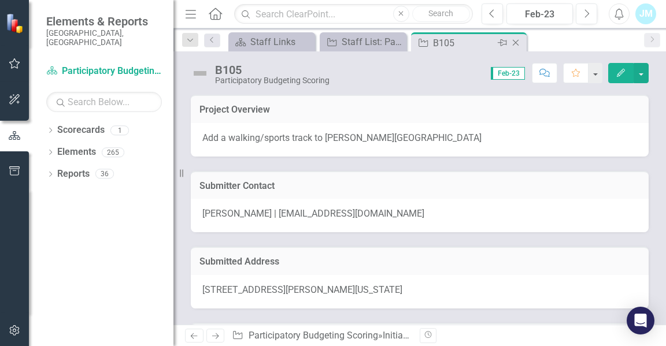
click at [516, 41] on icon "Close" at bounding box center [516, 42] width 12 height 9
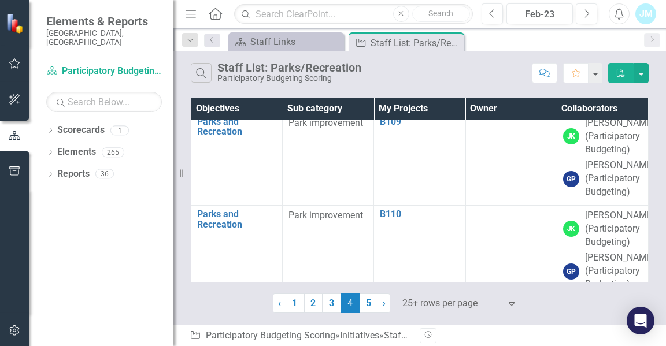
scroll to position [1489, 0]
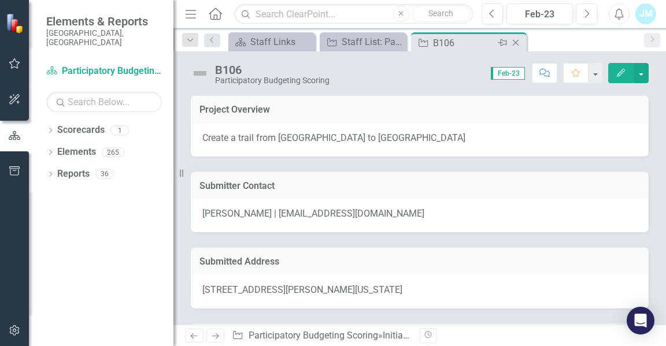
click at [516, 39] on icon "Close" at bounding box center [516, 42] width 12 height 9
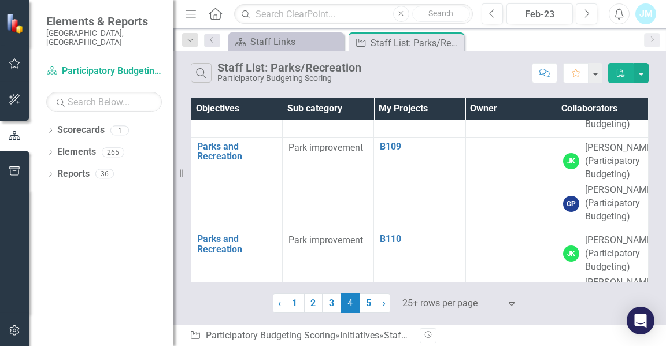
scroll to position [1464, 0]
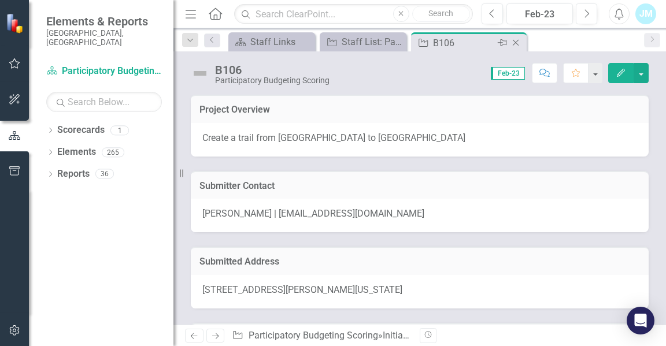
click at [517, 40] on icon at bounding box center [516, 43] width 6 height 6
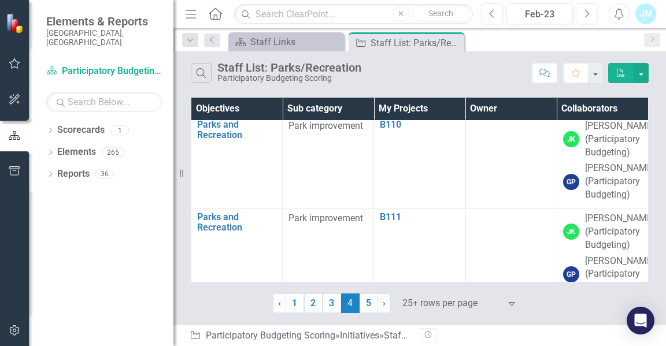
scroll to position [1608, 0]
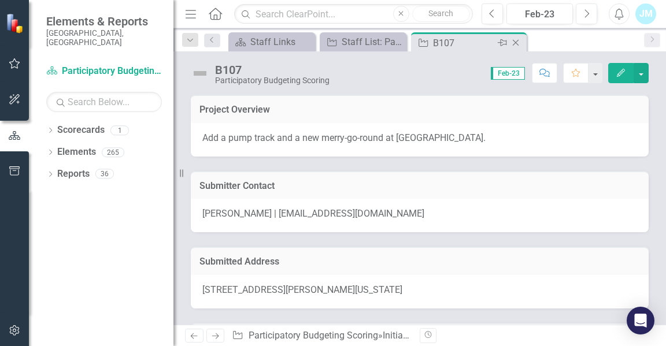
click at [515, 41] on icon "Close" at bounding box center [516, 42] width 12 height 9
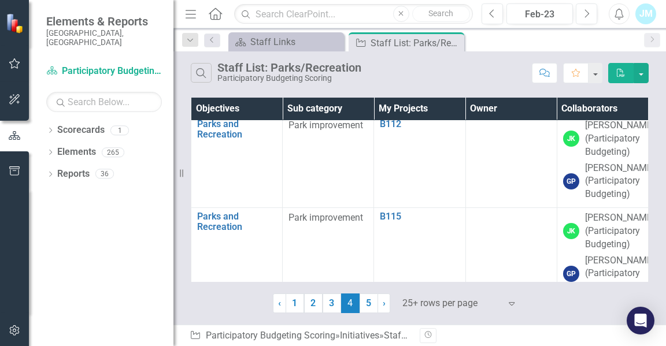
scroll to position [1764, 0]
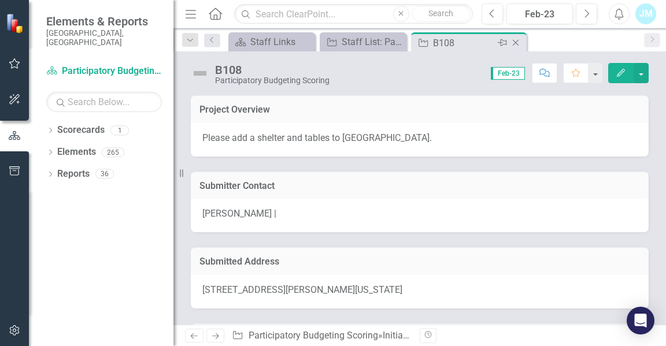
click at [515, 43] on icon at bounding box center [516, 43] width 6 height 6
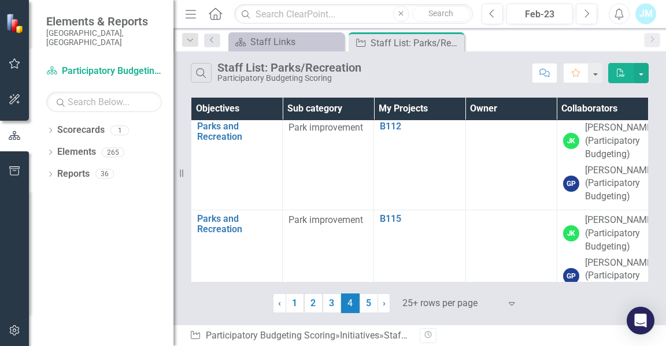
scroll to position [1853, 0]
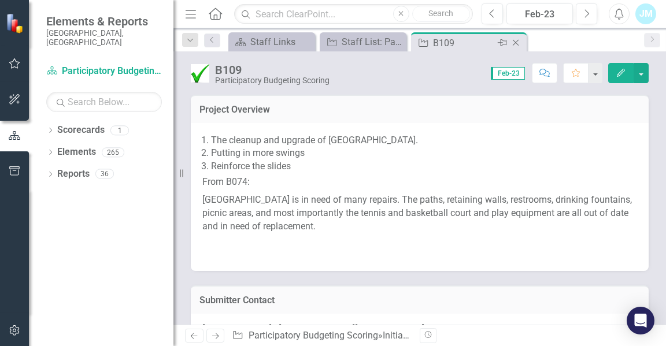
click at [515, 43] on icon at bounding box center [516, 43] width 6 height 6
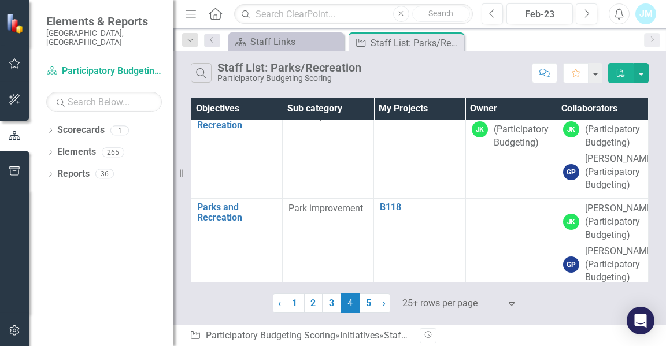
scroll to position [1954, 0]
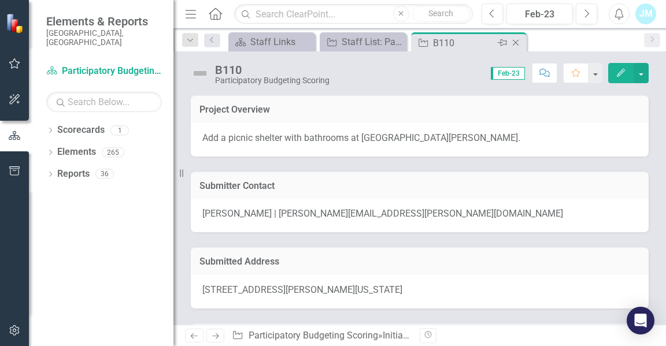
click at [517, 40] on icon "Close" at bounding box center [516, 42] width 12 height 9
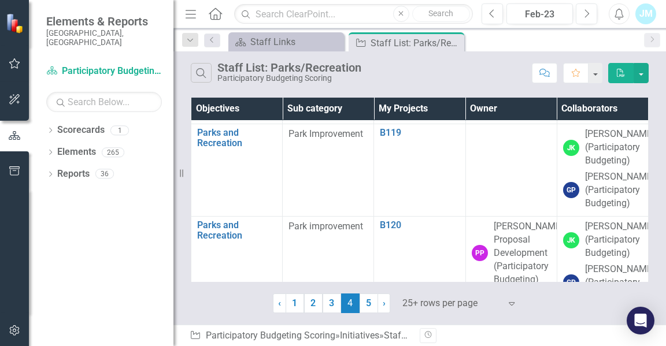
scroll to position [2124, 0]
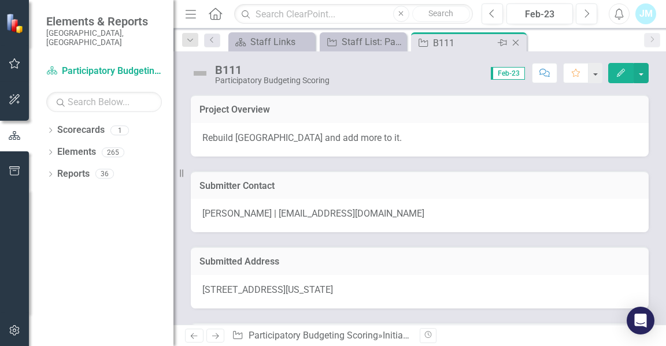
click at [517, 43] on icon "Close" at bounding box center [516, 42] width 12 height 9
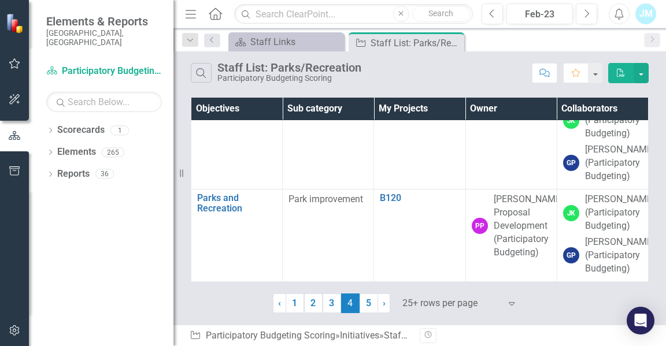
scroll to position [2227, 0]
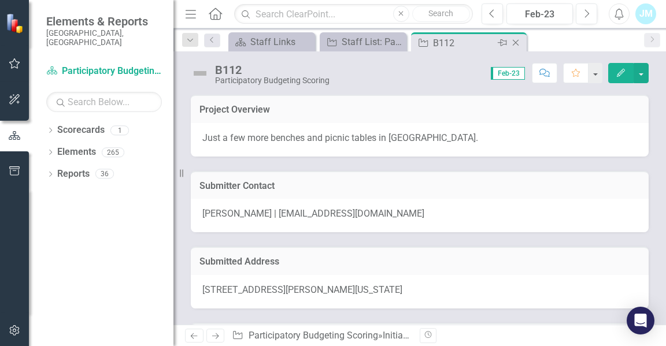
click at [515, 41] on icon "Close" at bounding box center [516, 42] width 12 height 9
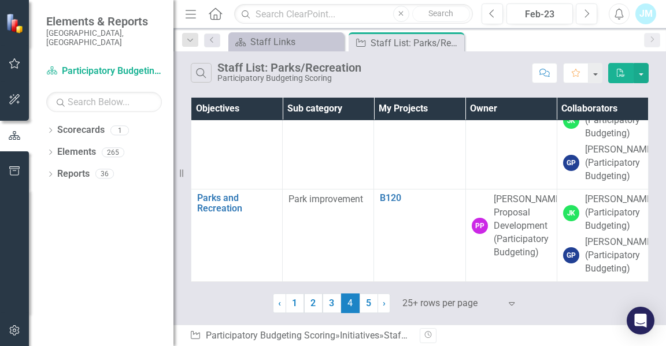
scroll to position [2306, 0]
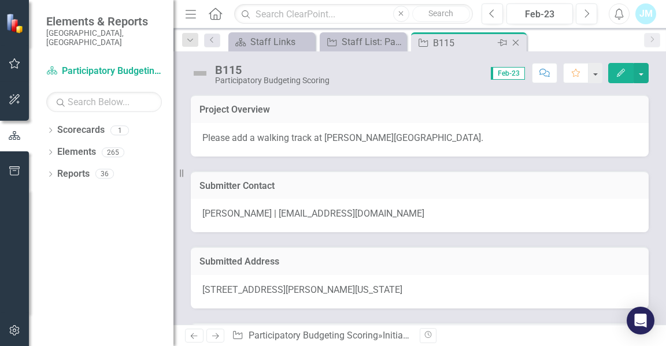
click at [513, 41] on icon "Close" at bounding box center [516, 42] width 12 height 9
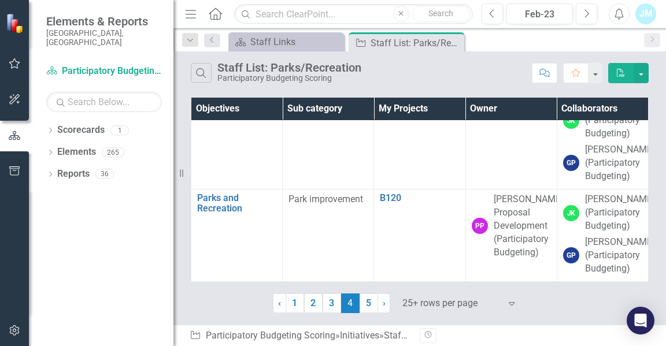
scroll to position [2463, 0]
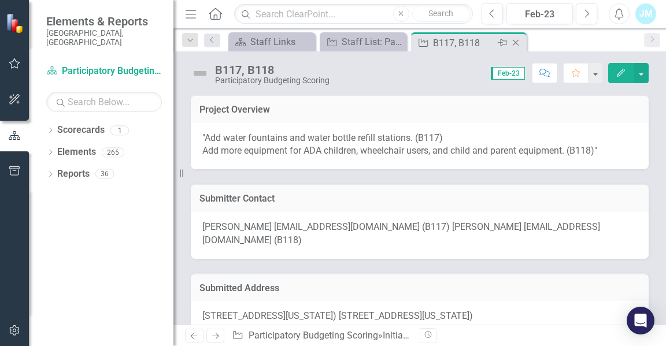
click at [513, 40] on icon "Close" at bounding box center [516, 42] width 12 height 9
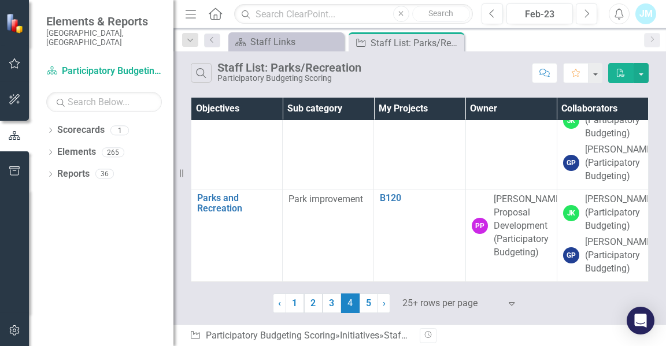
scroll to position [2575, 0]
click at [383, 18] on link "B118" at bounding box center [419, 13] width 79 height 10
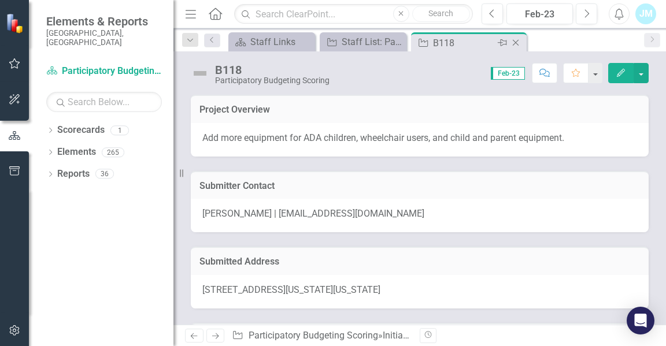
click at [516, 42] on icon at bounding box center [516, 43] width 6 height 6
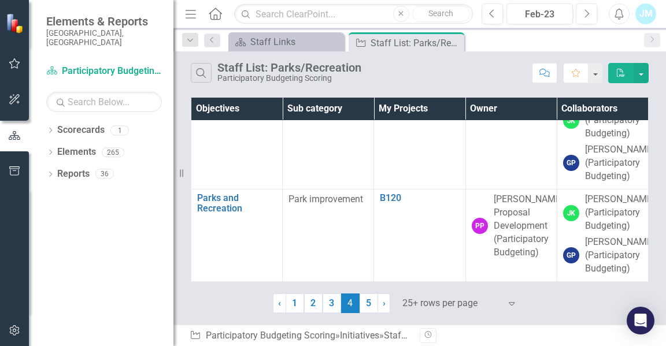
scroll to position [2702, 0]
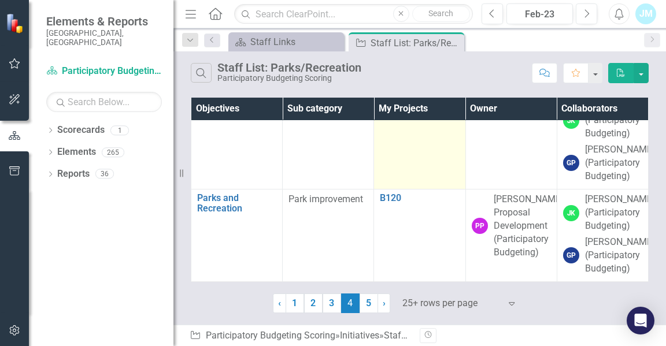
click at [388, 111] on link "B119" at bounding box center [419, 106] width 79 height 10
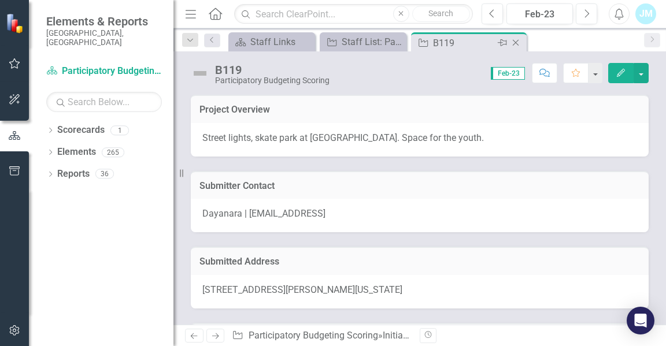
click at [515, 43] on icon at bounding box center [516, 43] width 6 height 6
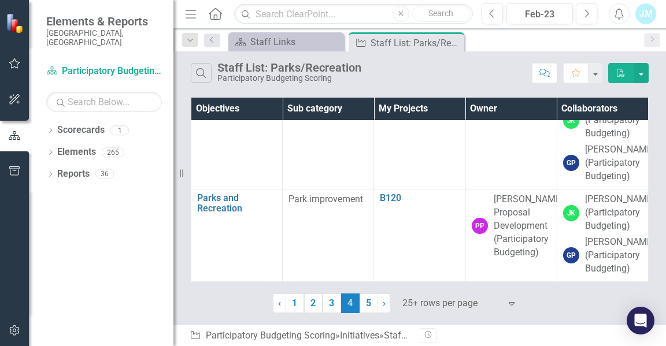
scroll to position [2810, 0]
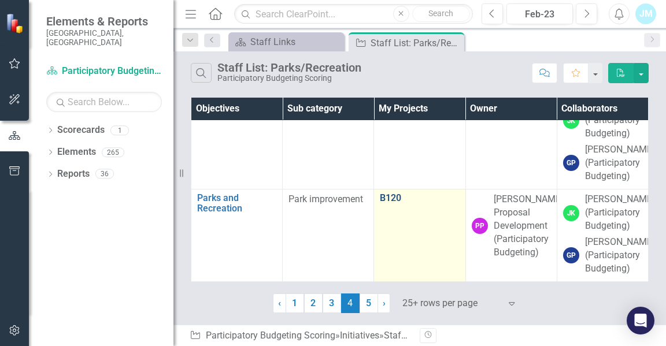
click at [393, 193] on link "B120" at bounding box center [419, 198] width 79 height 10
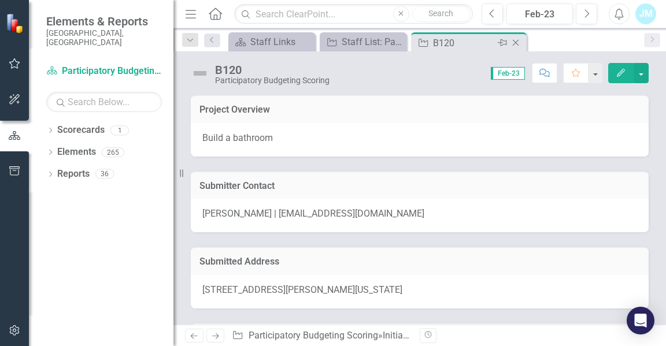
click at [516, 39] on icon "Close" at bounding box center [516, 42] width 12 height 9
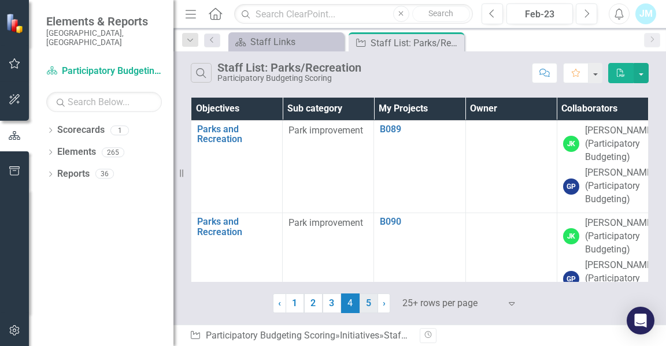
click at [365, 305] on link "5" at bounding box center [369, 304] width 18 height 20
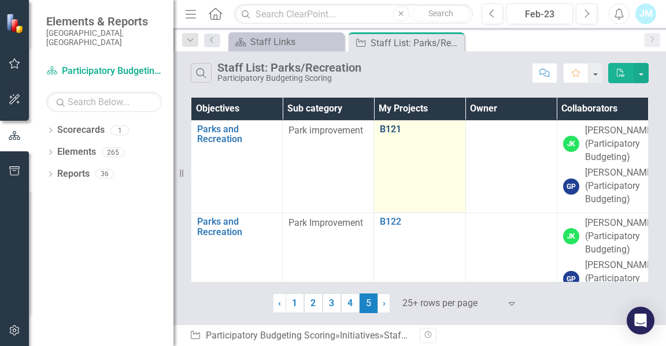
click at [386, 130] on link "B121" at bounding box center [419, 129] width 79 height 10
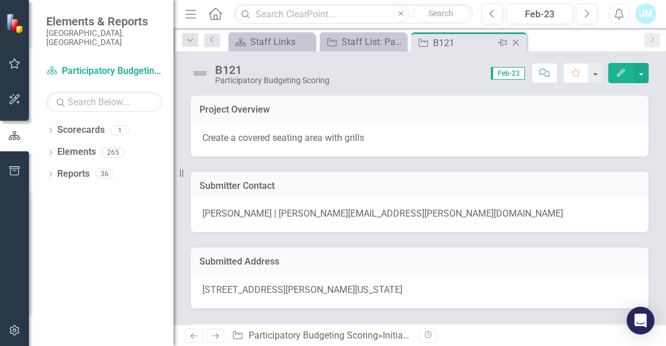
click at [513, 42] on icon "Close" at bounding box center [516, 42] width 12 height 9
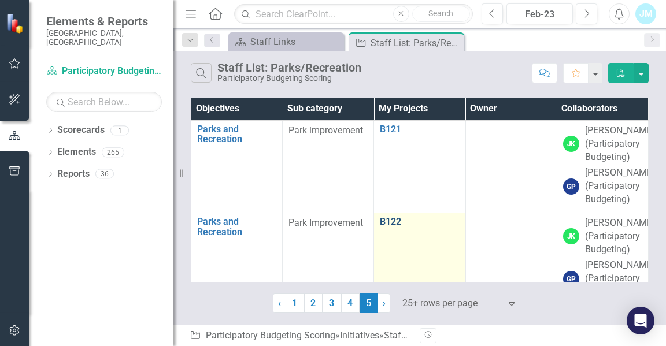
click at [388, 227] on link "B122" at bounding box center [419, 222] width 79 height 10
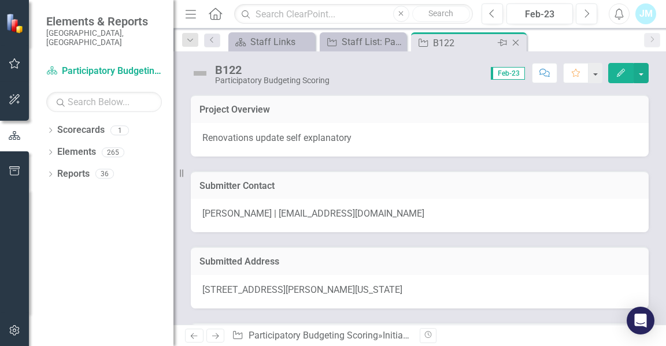
click at [515, 40] on icon "Close" at bounding box center [516, 42] width 12 height 9
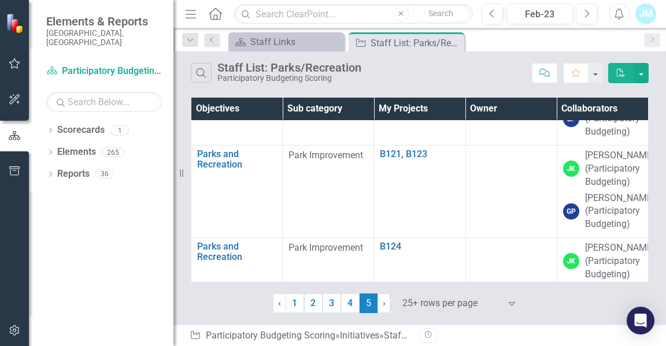
scroll to position [172, 0]
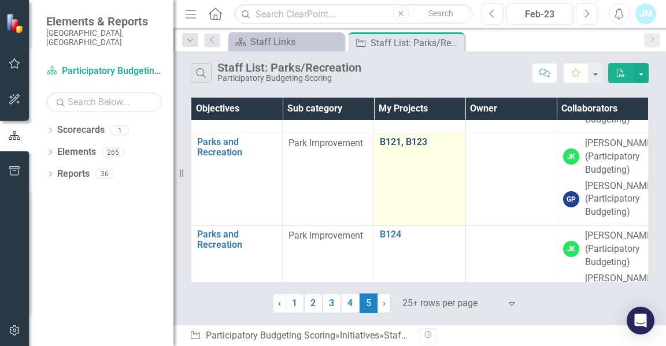
click at [408, 147] on link "B121, B123" at bounding box center [419, 142] width 79 height 10
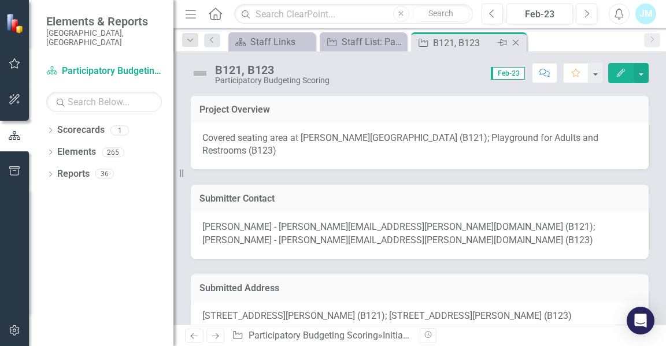
click at [515, 43] on icon "Close" at bounding box center [516, 42] width 12 height 9
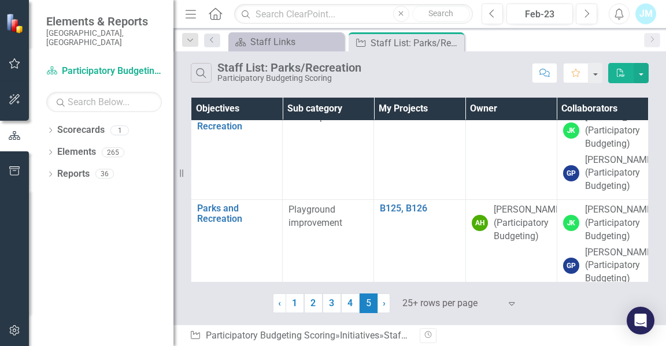
scroll to position [302, 0]
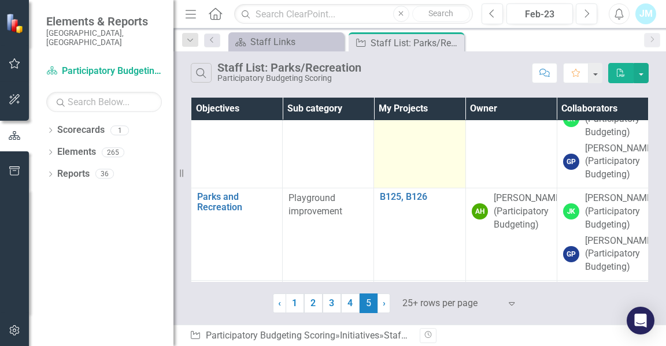
click at [393, 110] on link "B124" at bounding box center [419, 104] width 79 height 10
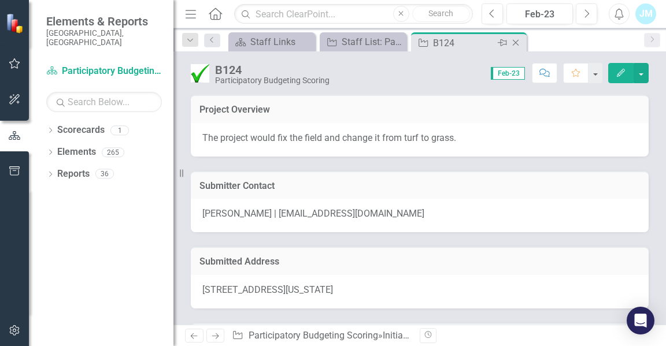
click at [515, 40] on icon "Close" at bounding box center [516, 42] width 12 height 9
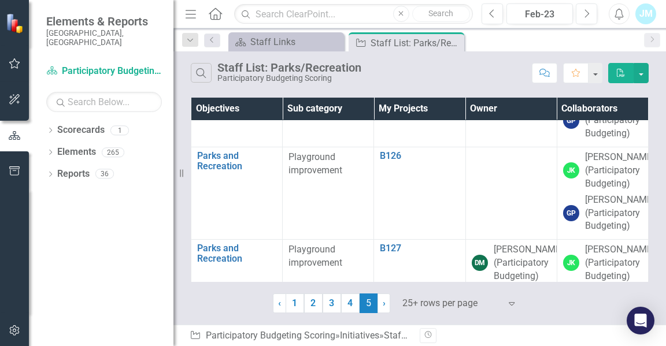
scroll to position [437, 0]
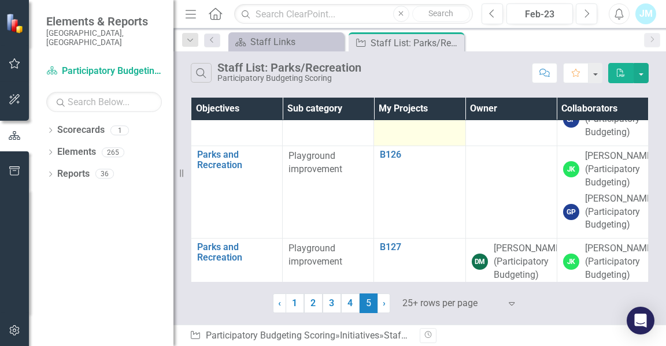
click at [408, 68] on link "B125, B126" at bounding box center [419, 62] width 79 height 10
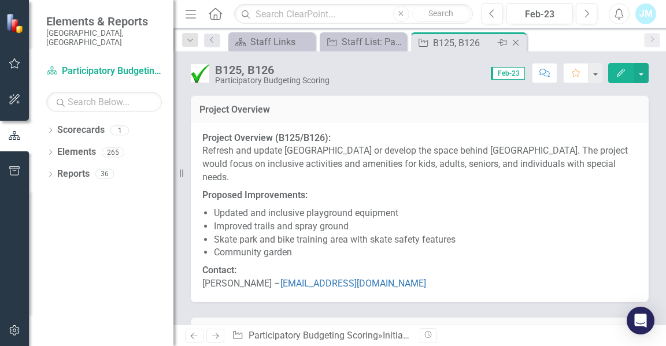
click at [516, 42] on icon at bounding box center [516, 43] width 6 height 6
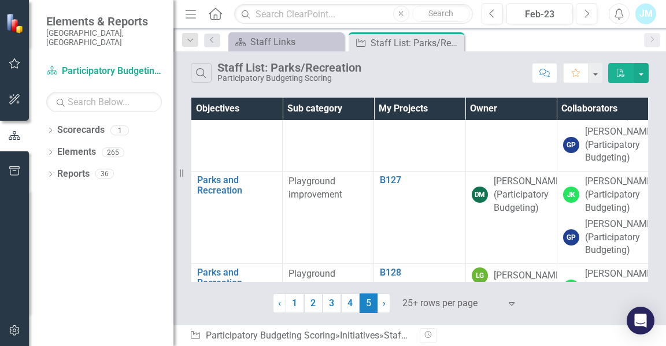
scroll to position [508, 0]
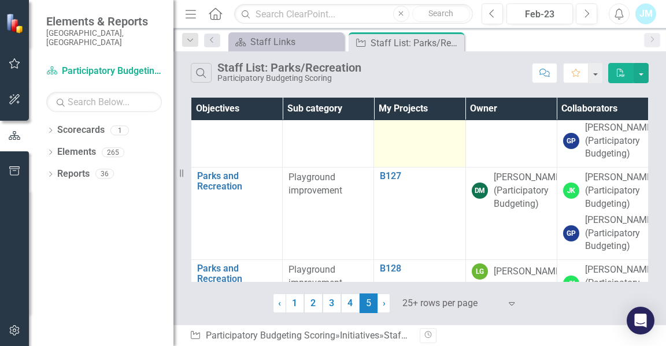
click at [389, 89] on link "B126" at bounding box center [419, 84] width 79 height 10
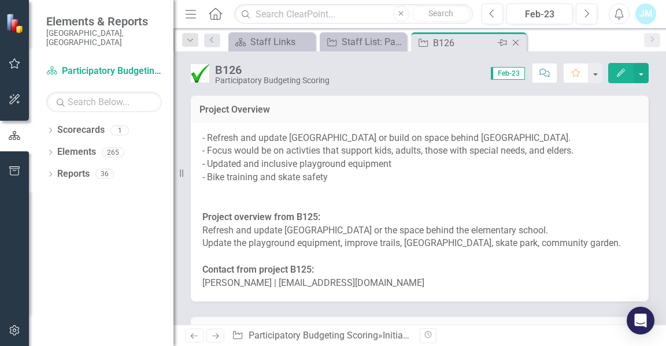
click at [513, 39] on icon "Close" at bounding box center [516, 42] width 12 height 9
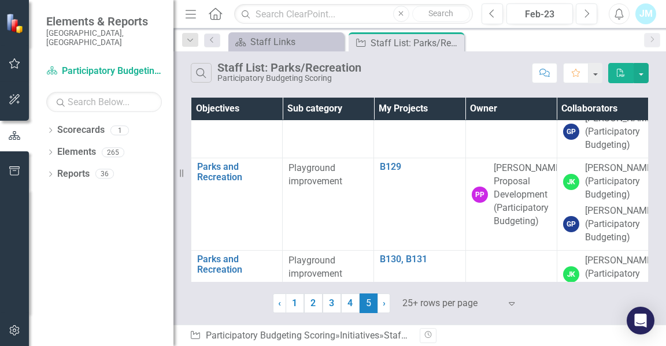
scroll to position [702, 0]
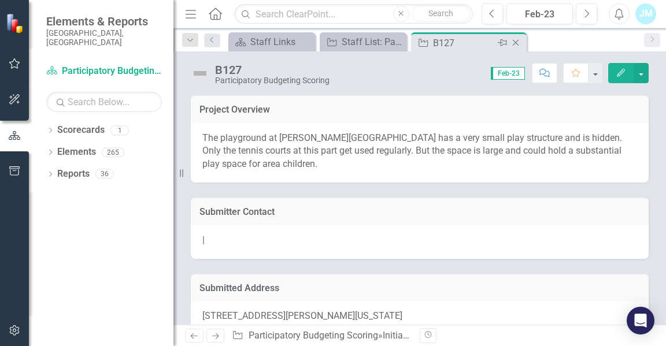
click at [515, 43] on icon at bounding box center [516, 43] width 6 height 6
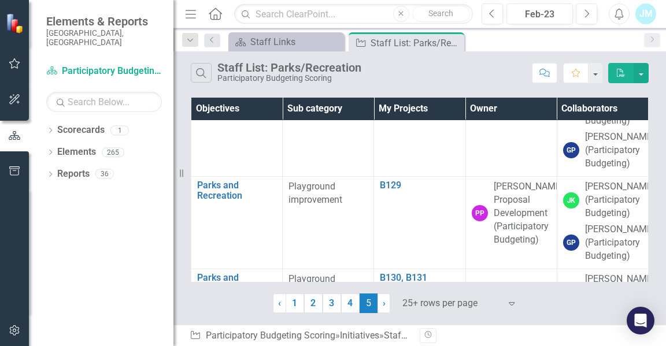
scroll to position [683, 0]
click at [388, 6] on link "B127" at bounding box center [419, 1] width 79 height 10
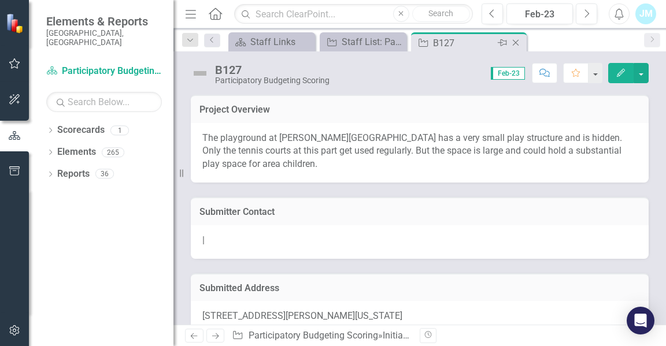
click at [515, 40] on icon "Close" at bounding box center [516, 42] width 12 height 9
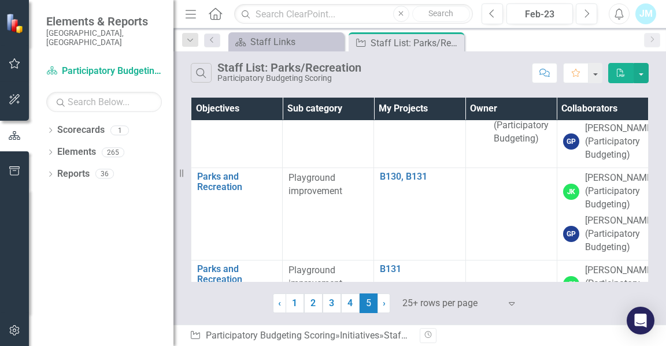
scroll to position [786, 0]
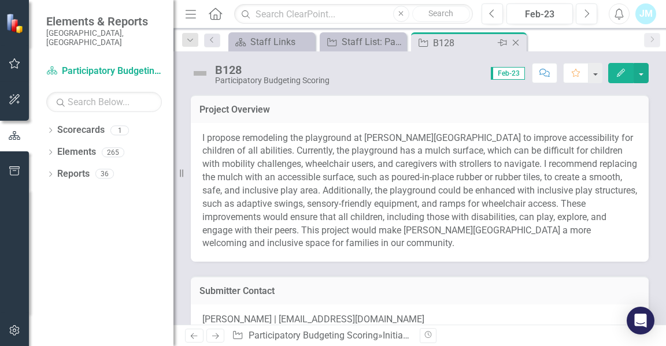
click at [515, 42] on icon "Close" at bounding box center [516, 42] width 12 height 9
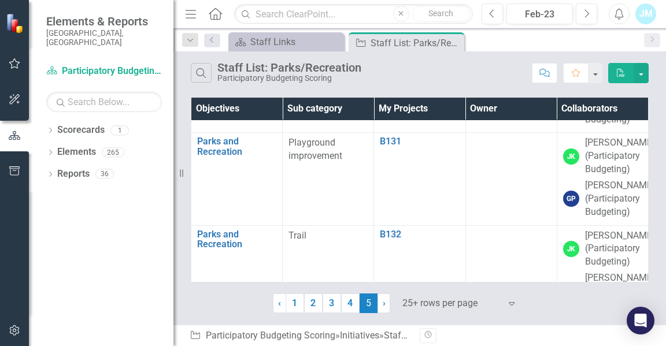
scroll to position [915, 0]
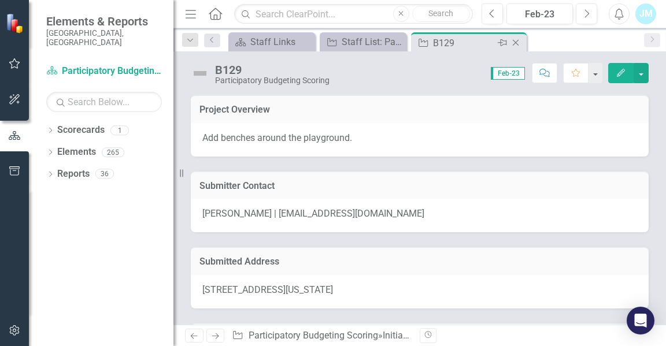
click at [517, 39] on icon "Close" at bounding box center [516, 42] width 12 height 9
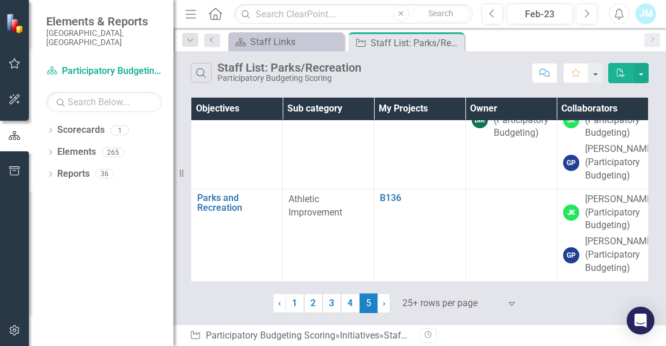
scroll to position [1705, 0]
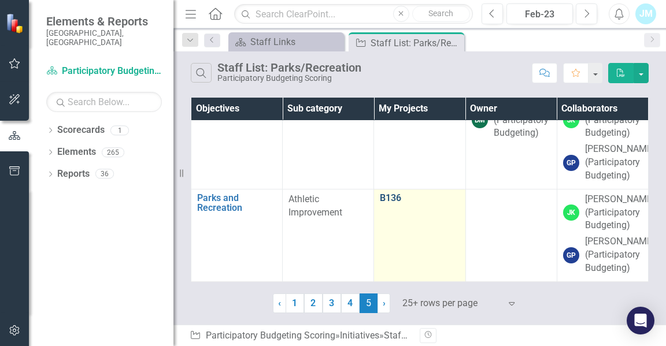
click at [393, 203] on link "B136" at bounding box center [419, 198] width 79 height 10
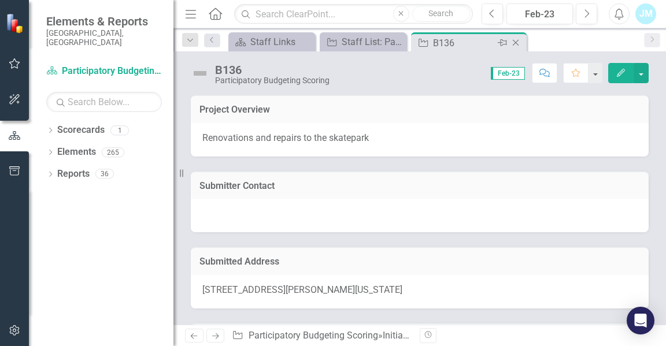
click at [515, 39] on icon "Close" at bounding box center [516, 42] width 12 height 9
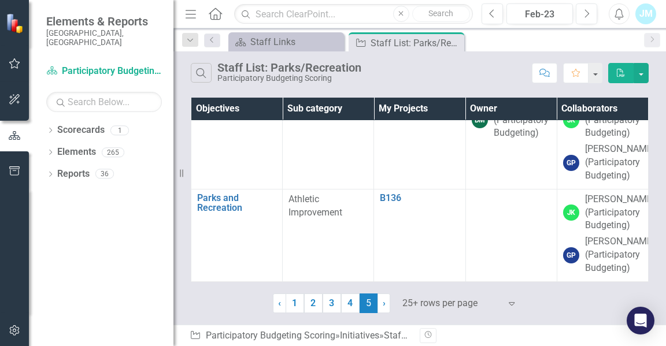
scroll to position [1740, 0]
click at [452, 42] on icon "Close" at bounding box center [453, 42] width 12 height 9
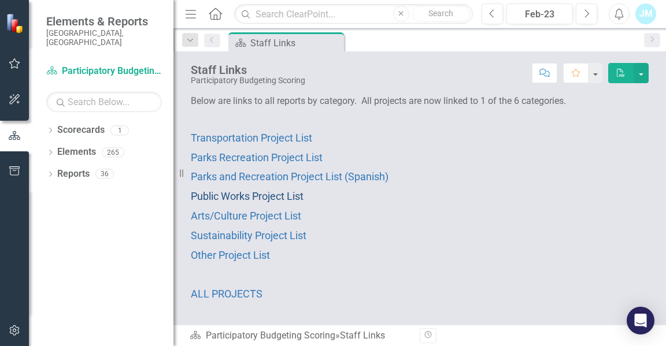
click at [239, 194] on span "Public Works Project List" at bounding box center [247, 196] width 113 height 12
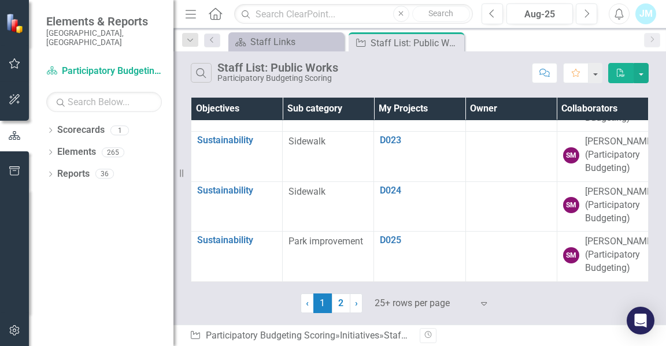
scroll to position [1458, 0]
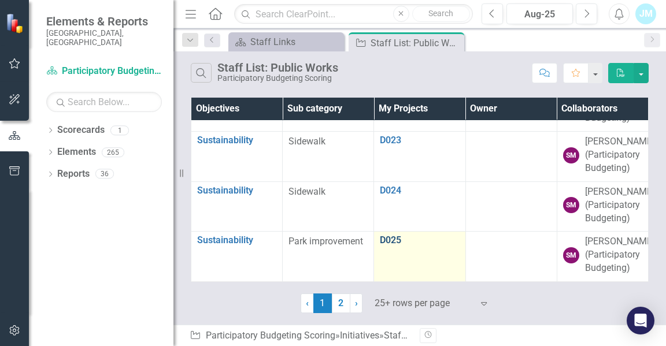
click at [383, 235] on link "D025" at bounding box center [419, 240] width 79 height 10
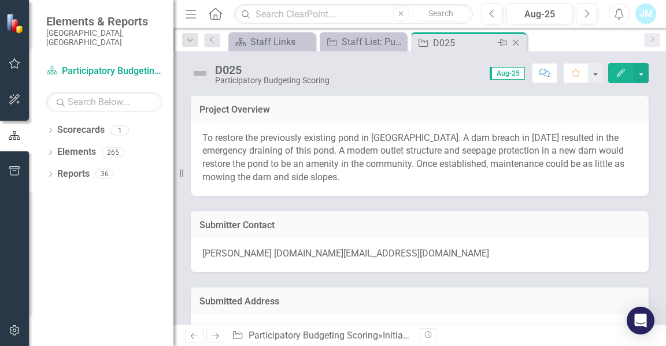
click at [514, 42] on icon "Close" at bounding box center [516, 42] width 12 height 9
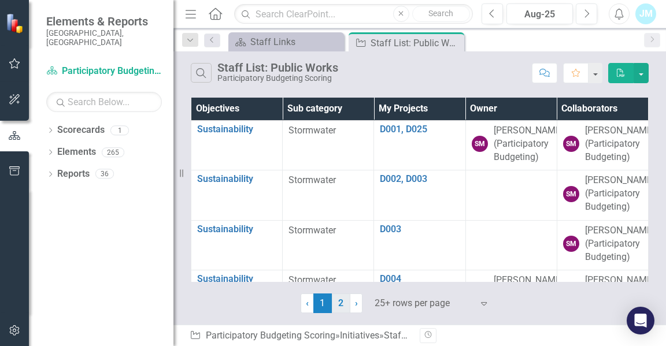
click at [339, 305] on link "2" at bounding box center [341, 304] width 18 height 20
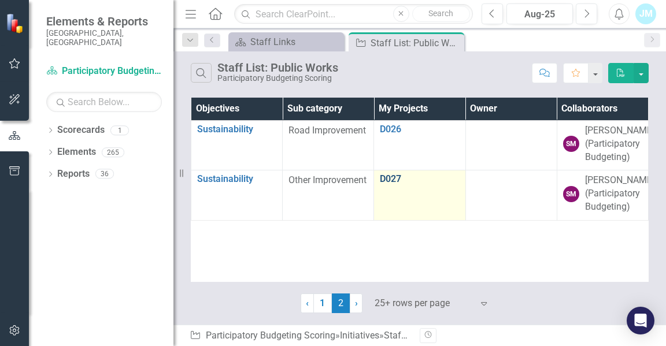
click at [395, 184] on link "D027" at bounding box center [419, 179] width 79 height 10
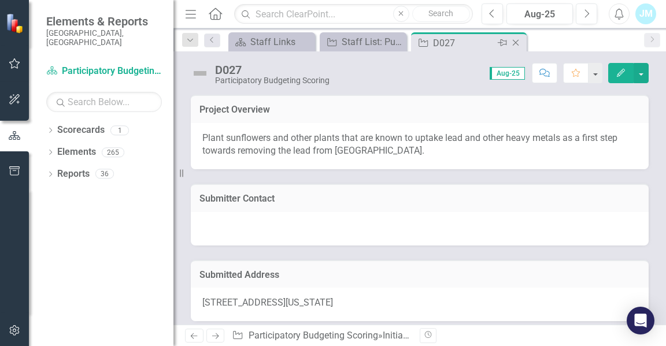
click at [515, 42] on icon "Close" at bounding box center [516, 42] width 12 height 9
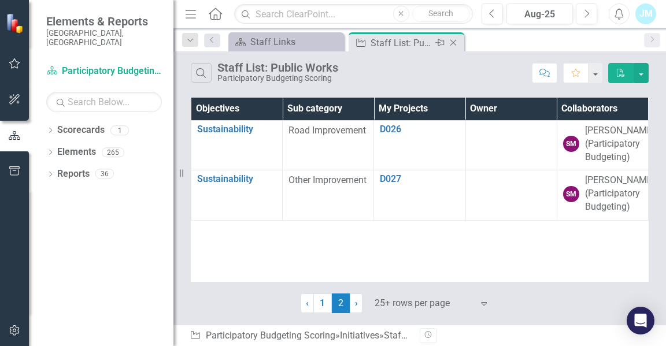
click at [452, 39] on icon "Close" at bounding box center [453, 42] width 12 height 9
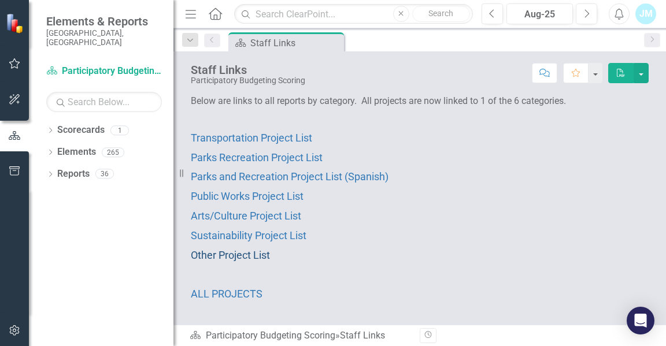
click at [223, 254] on span "Other Project List" at bounding box center [230, 255] width 79 height 12
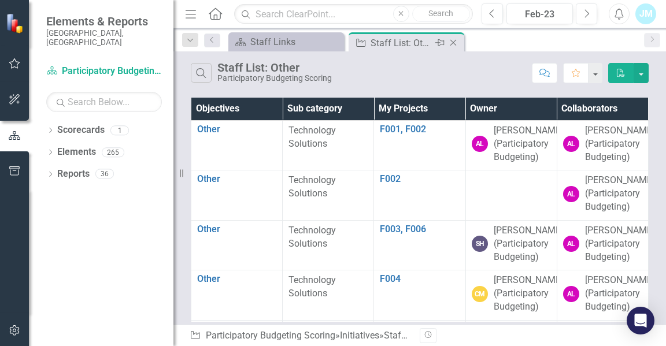
click at [452, 39] on icon "Close" at bounding box center [453, 42] width 12 height 9
